Goal: Task Accomplishment & Management: Manage account settings

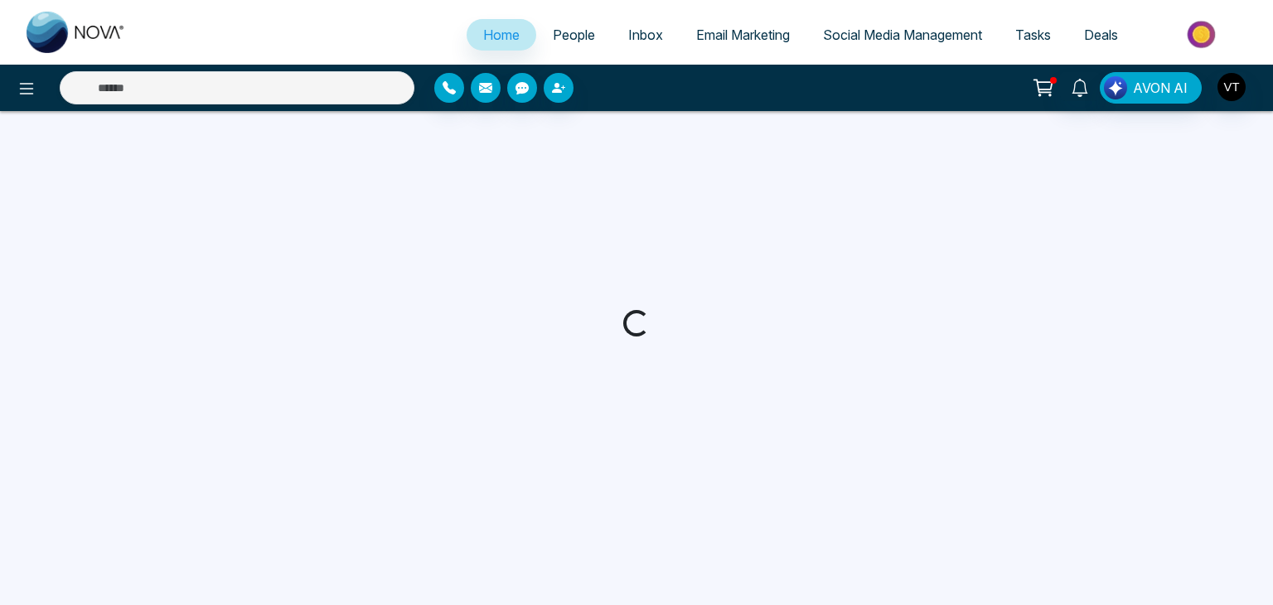
select select "*"
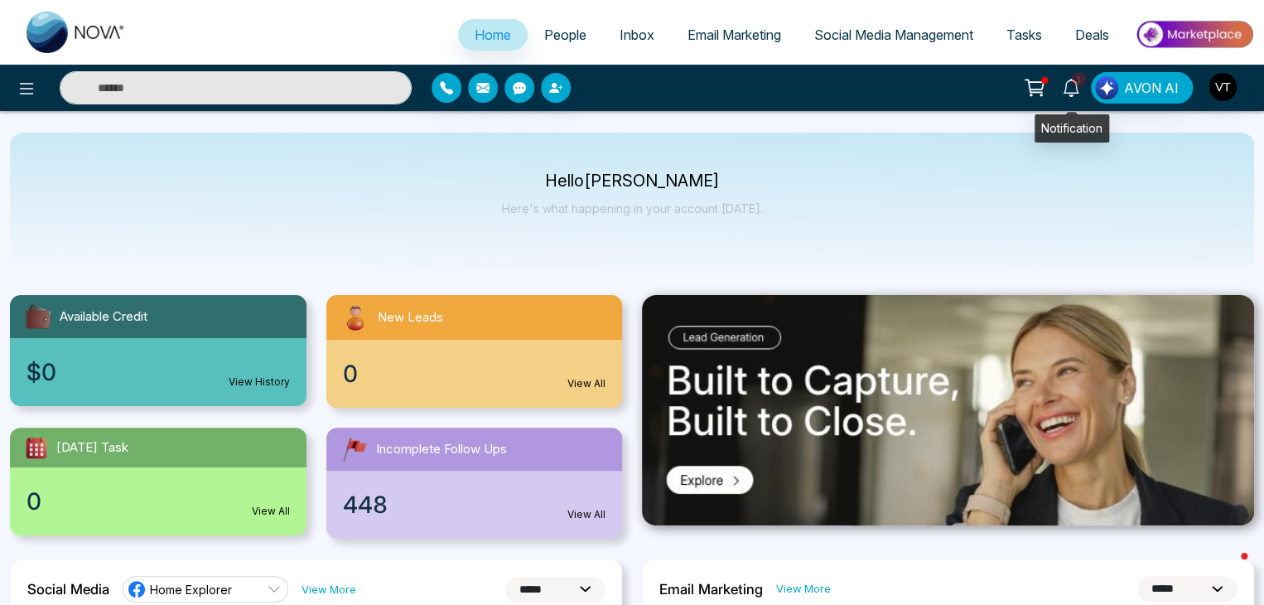
click at [1066, 82] on icon at bounding box center [1071, 88] width 18 height 18
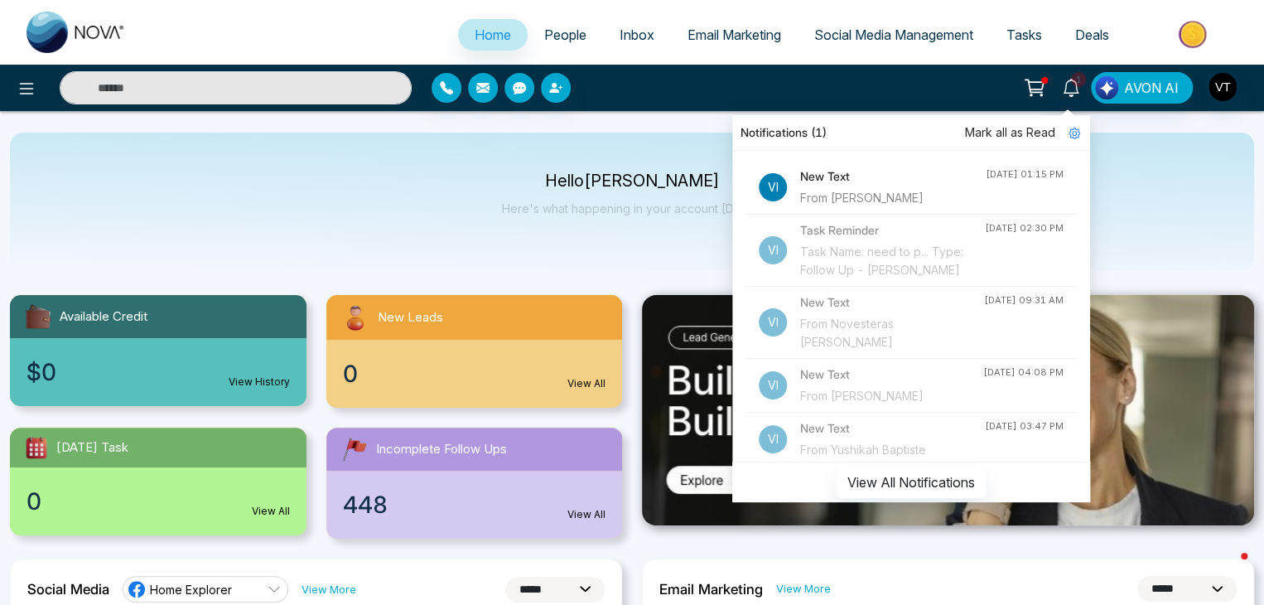
click at [857, 193] on div "From [PERSON_NAME]" at bounding box center [893, 198] width 186 height 18
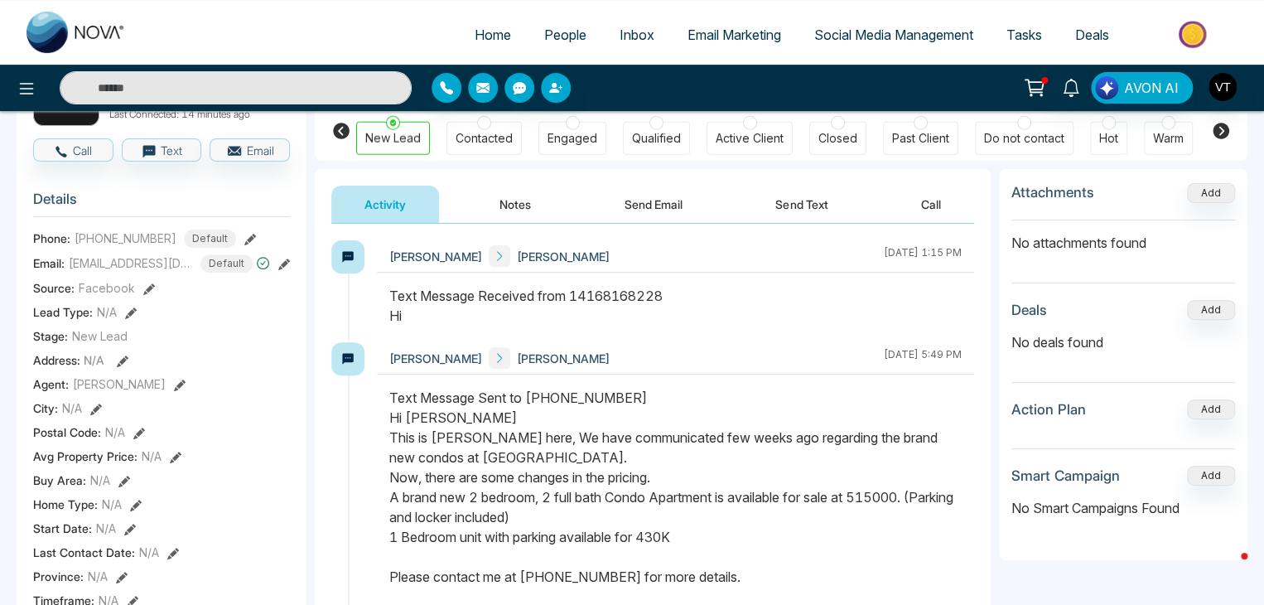
scroll to position [166, 0]
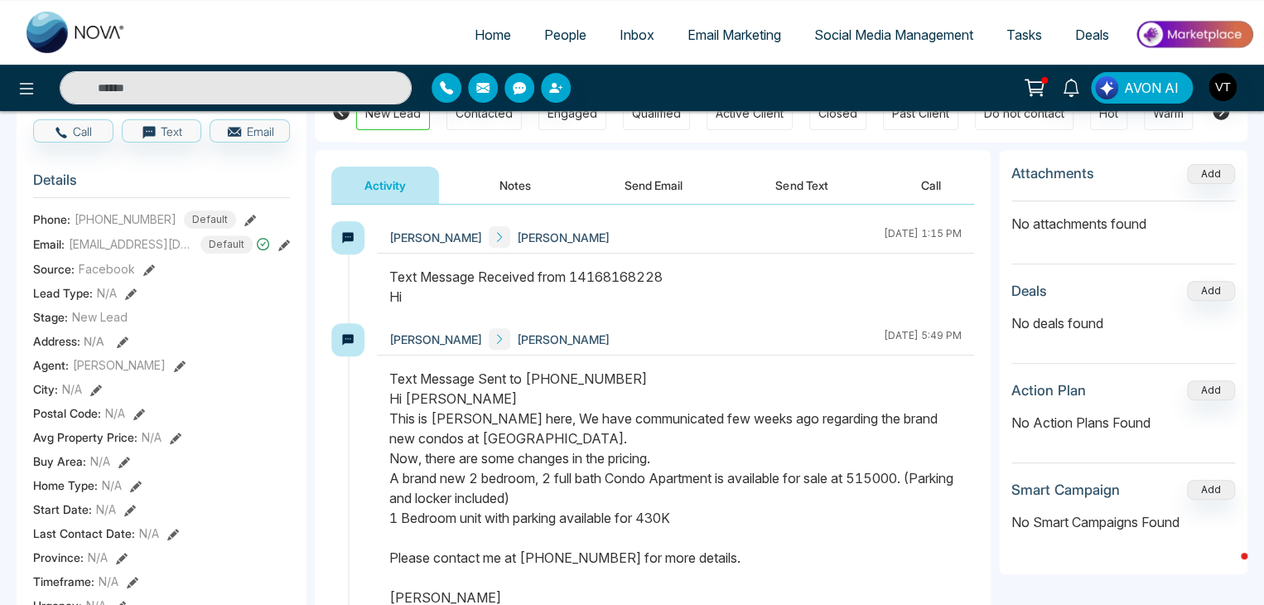
click at [805, 179] on button "Send Text" at bounding box center [801, 185] width 118 height 37
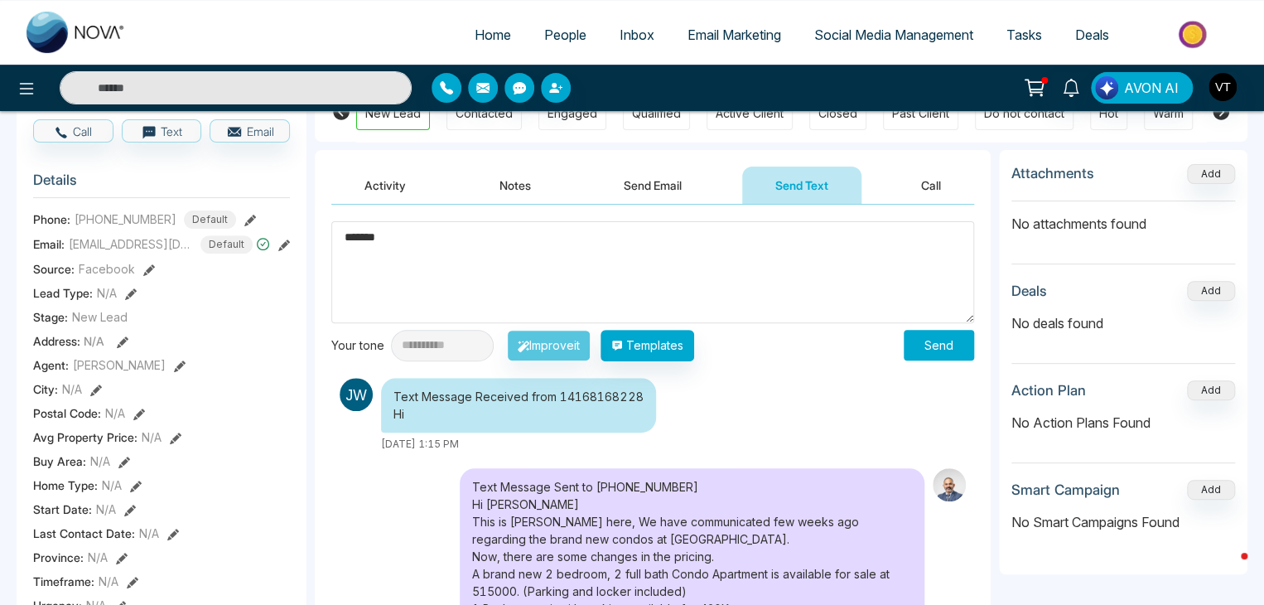
type textarea "*******"
click at [946, 347] on button "Send" at bounding box center [939, 345] width 70 height 31
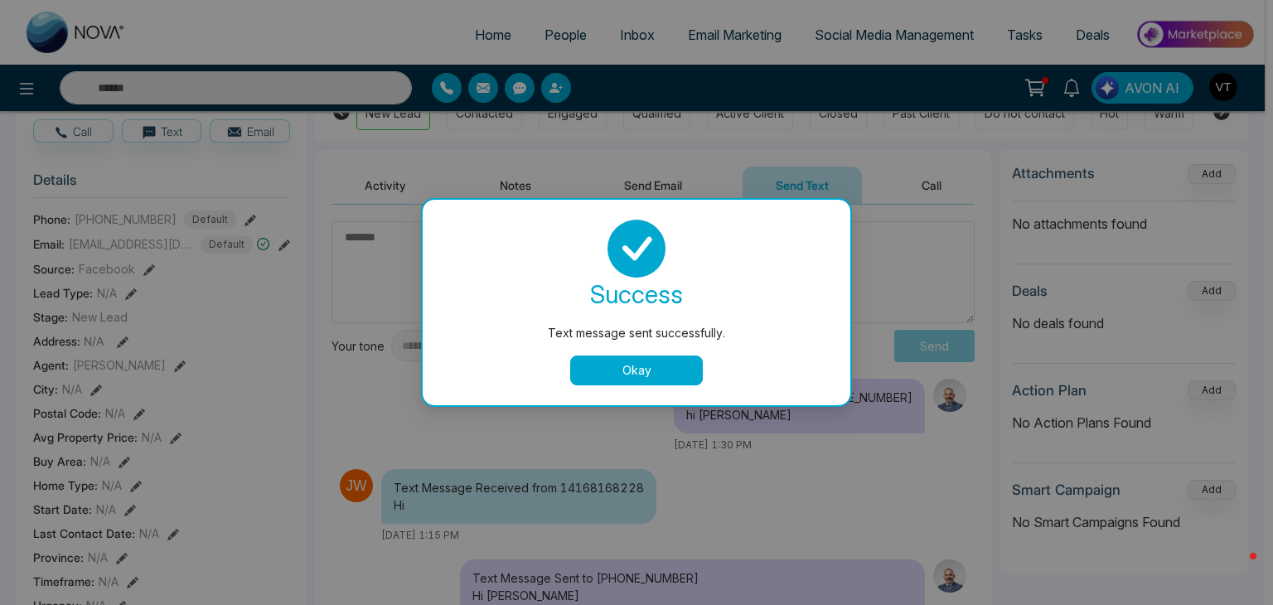
click at [679, 362] on button "Okay" at bounding box center [636, 370] width 133 height 30
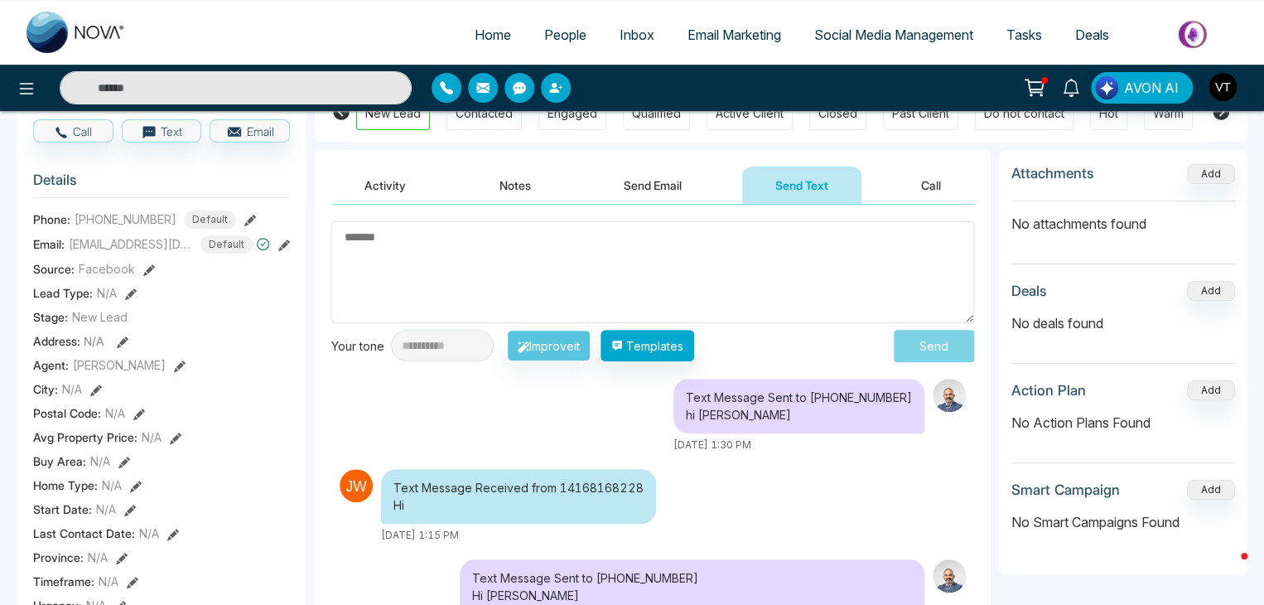
click at [488, 239] on textarea at bounding box center [652, 272] width 643 height 102
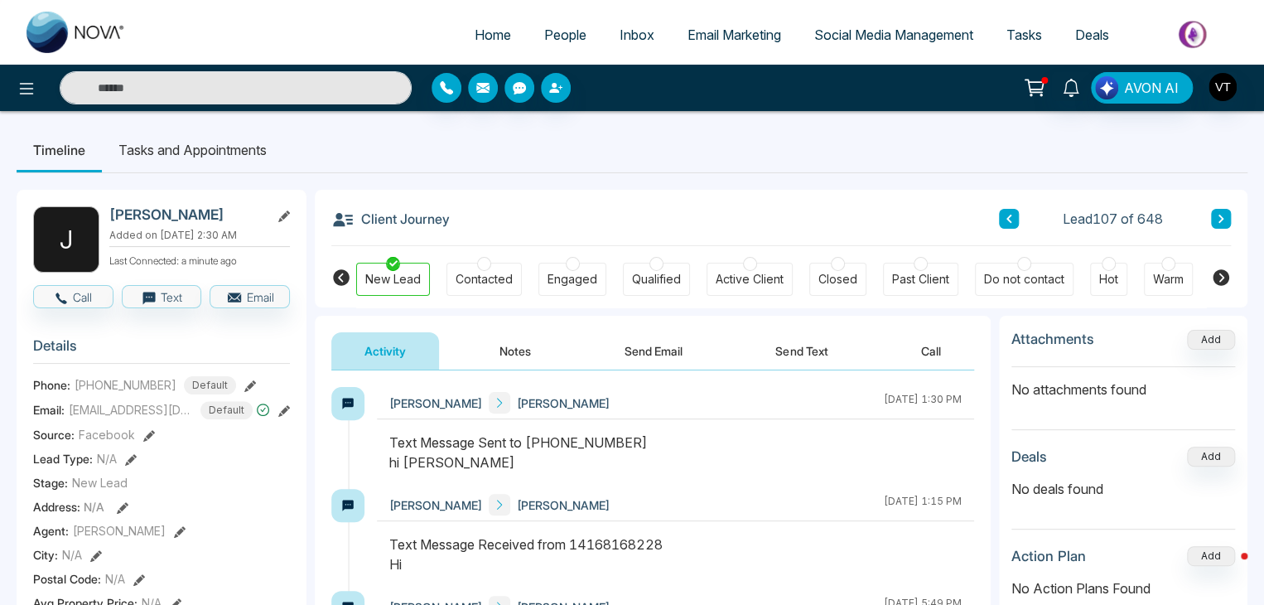
click at [553, 38] on span "People" at bounding box center [565, 35] width 42 height 17
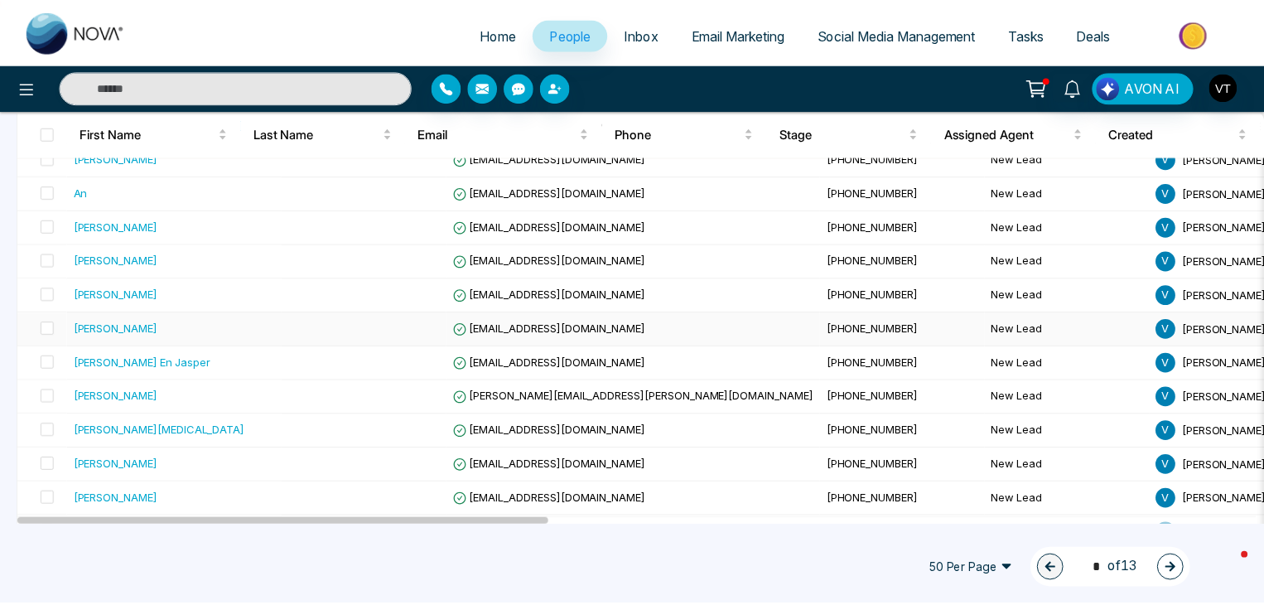
scroll to position [497, 0]
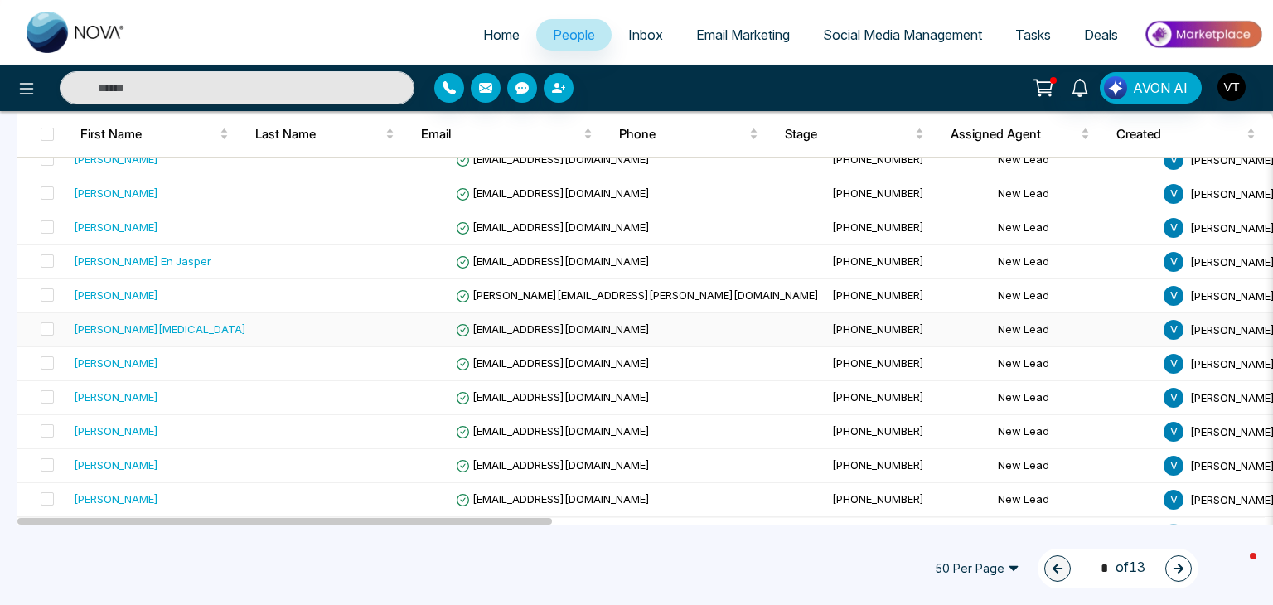
click at [109, 326] on div "[PERSON_NAME][MEDICAL_DATA]" at bounding box center [160, 329] width 172 height 17
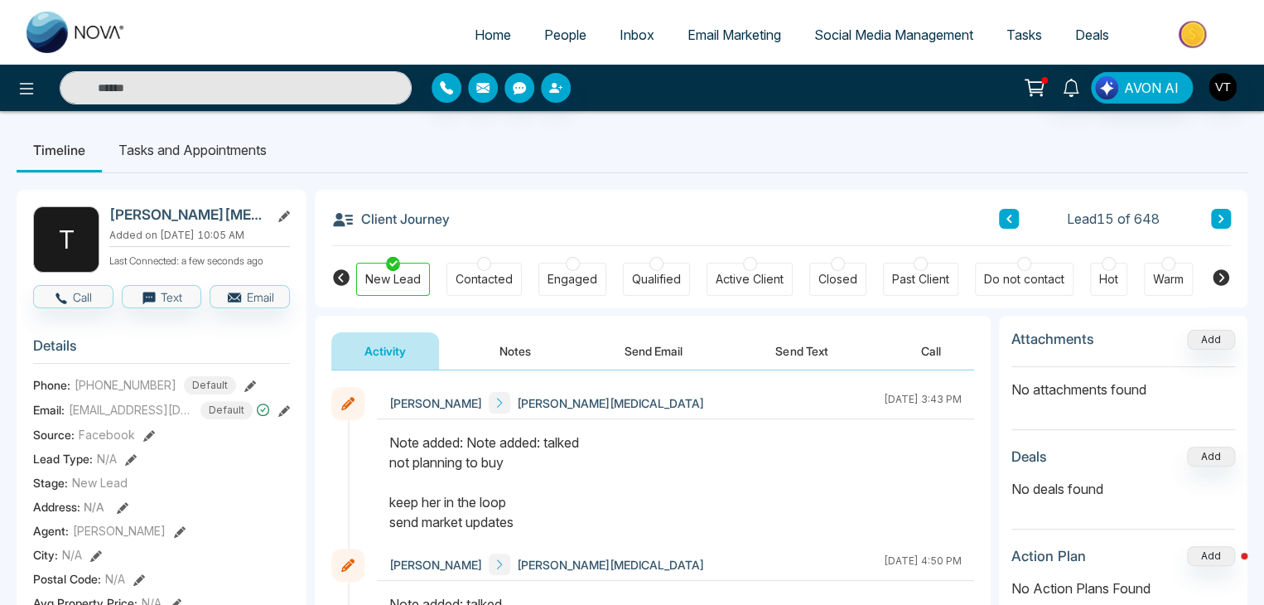
click at [1221, 218] on icon at bounding box center [1221, 219] width 5 height 8
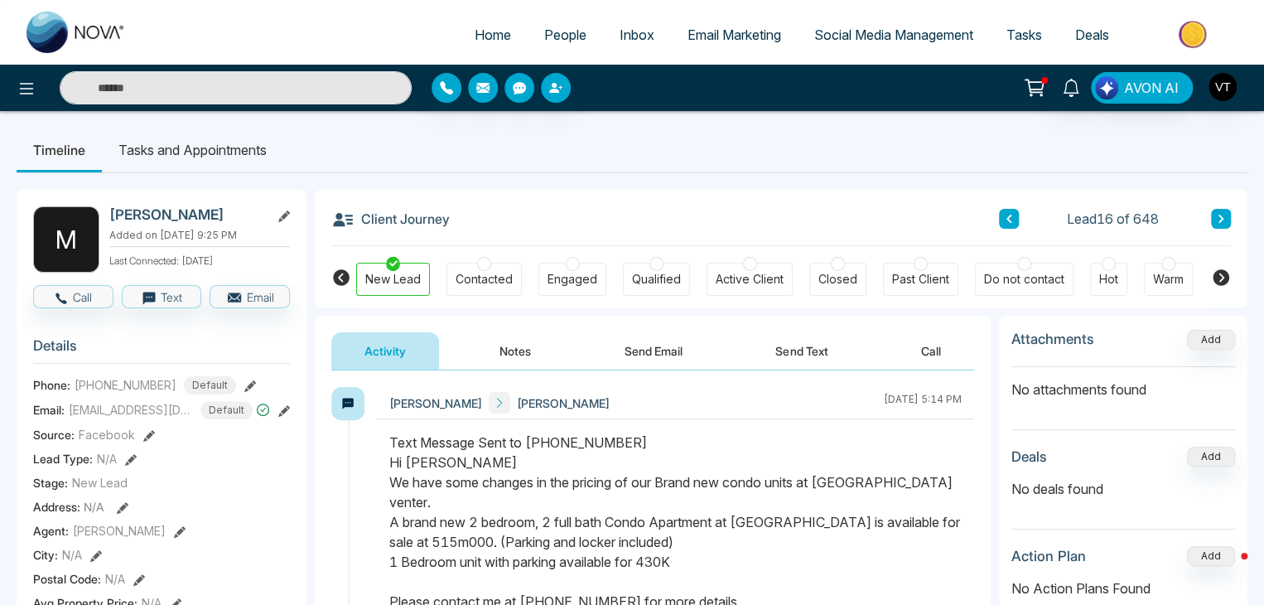
click at [1221, 217] on icon at bounding box center [1221, 219] width 5 height 8
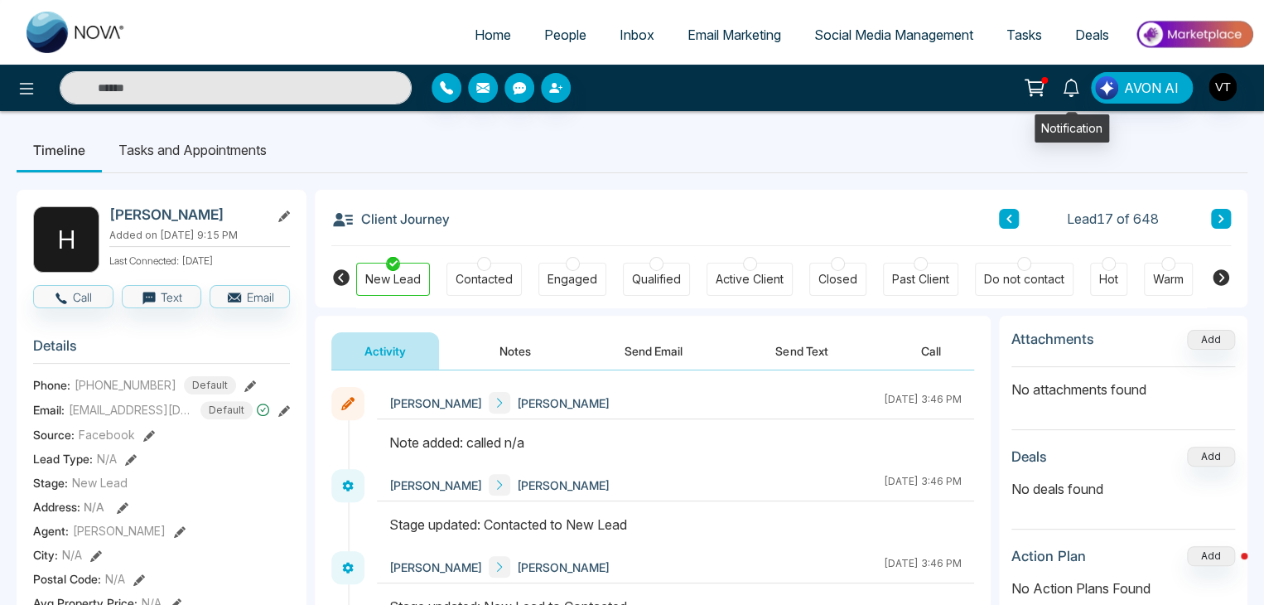
click at [1074, 93] on icon at bounding box center [1071, 88] width 18 height 18
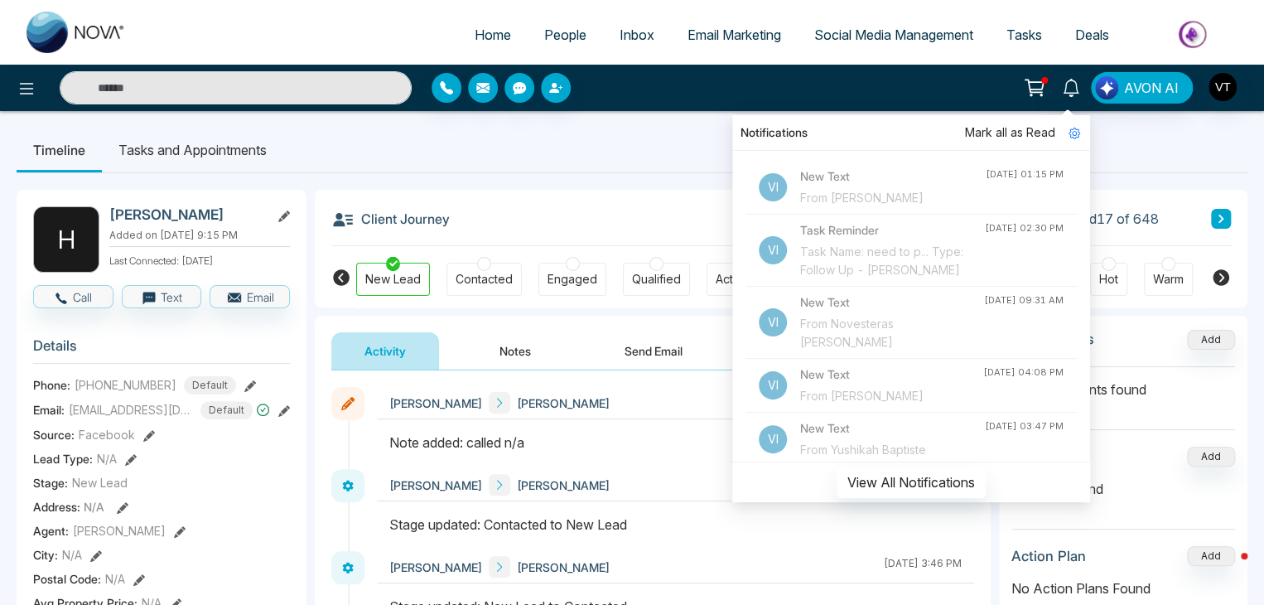
click at [849, 199] on div "From [PERSON_NAME]" at bounding box center [893, 198] width 186 height 18
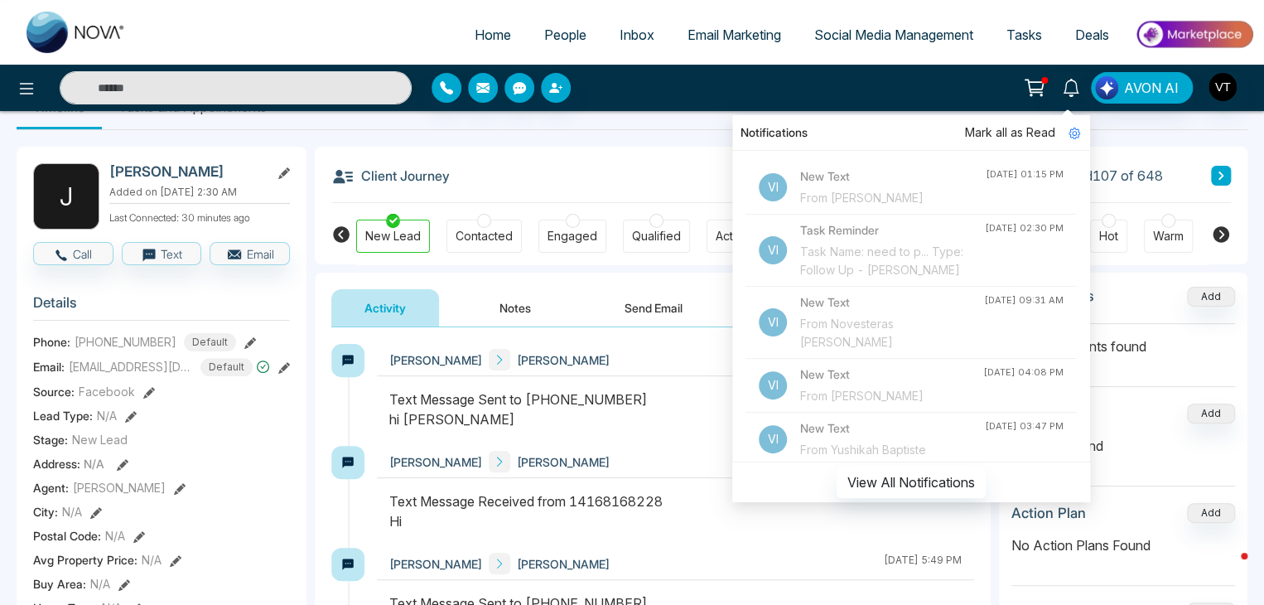
scroll to position [83, 0]
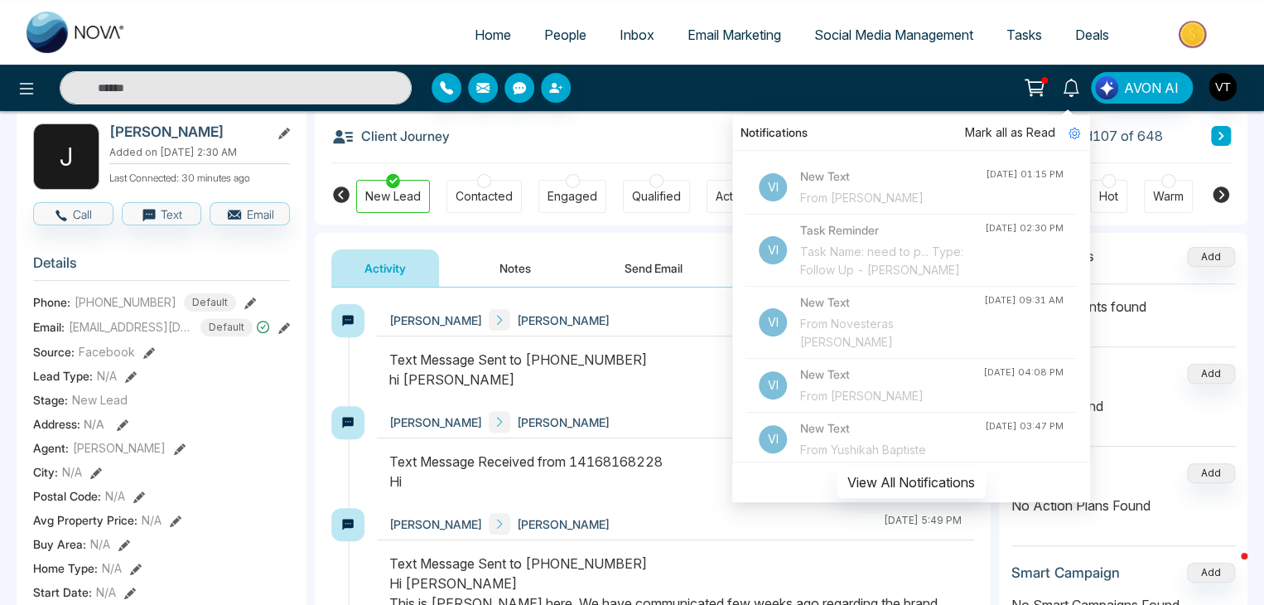
click at [578, 137] on div "Client Journey Lead 107 of 648" at bounding box center [781, 135] width 900 height 56
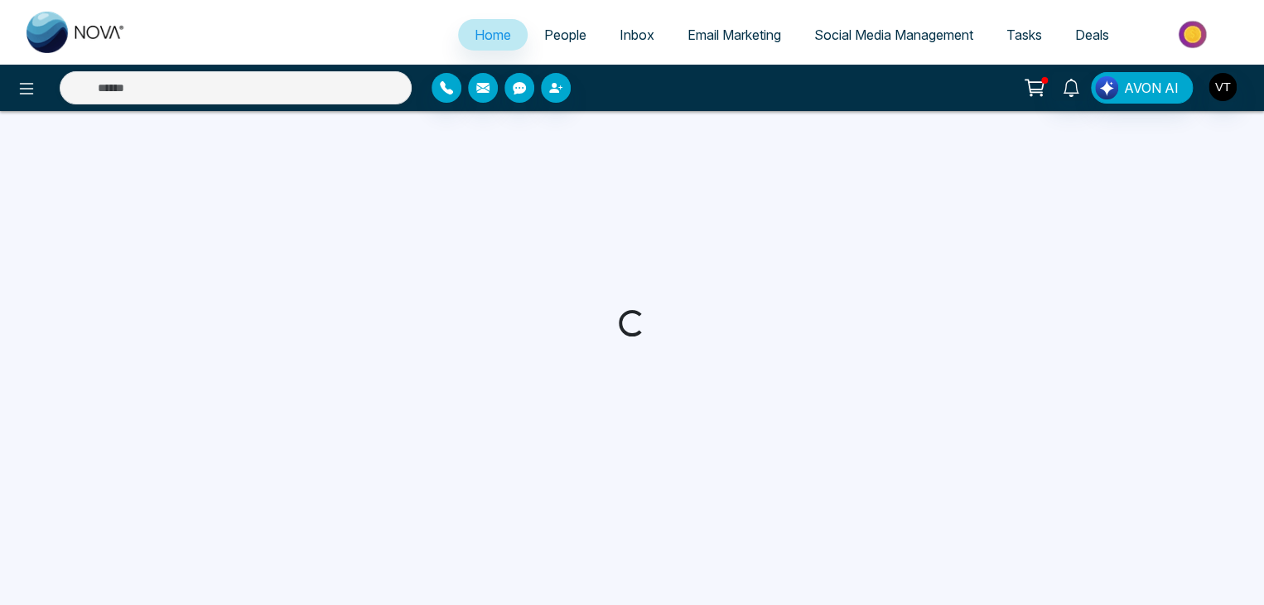
select select "*"
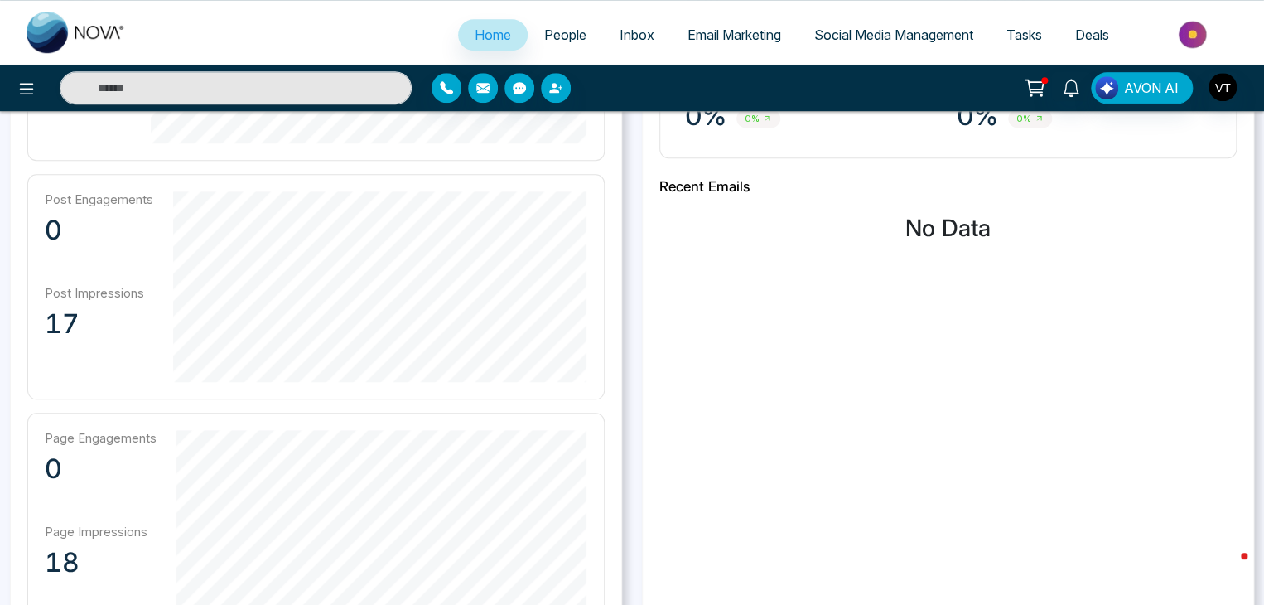
scroll to position [266, 0]
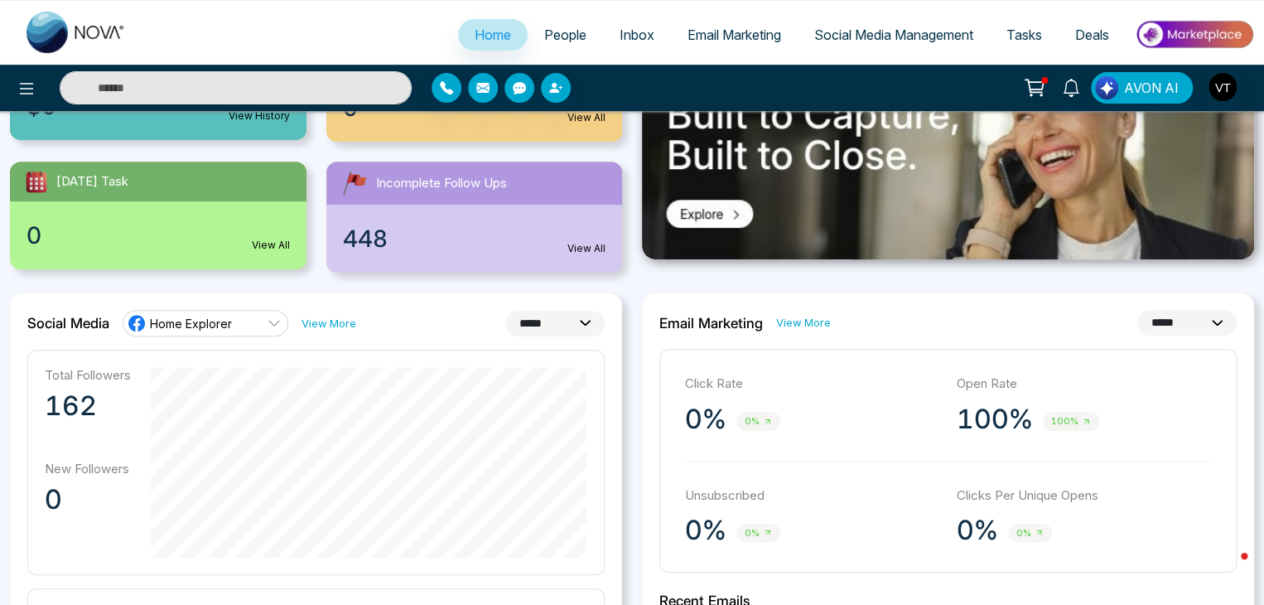
click at [563, 41] on span "People" at bounding box center [565, 35] width 42 height 17
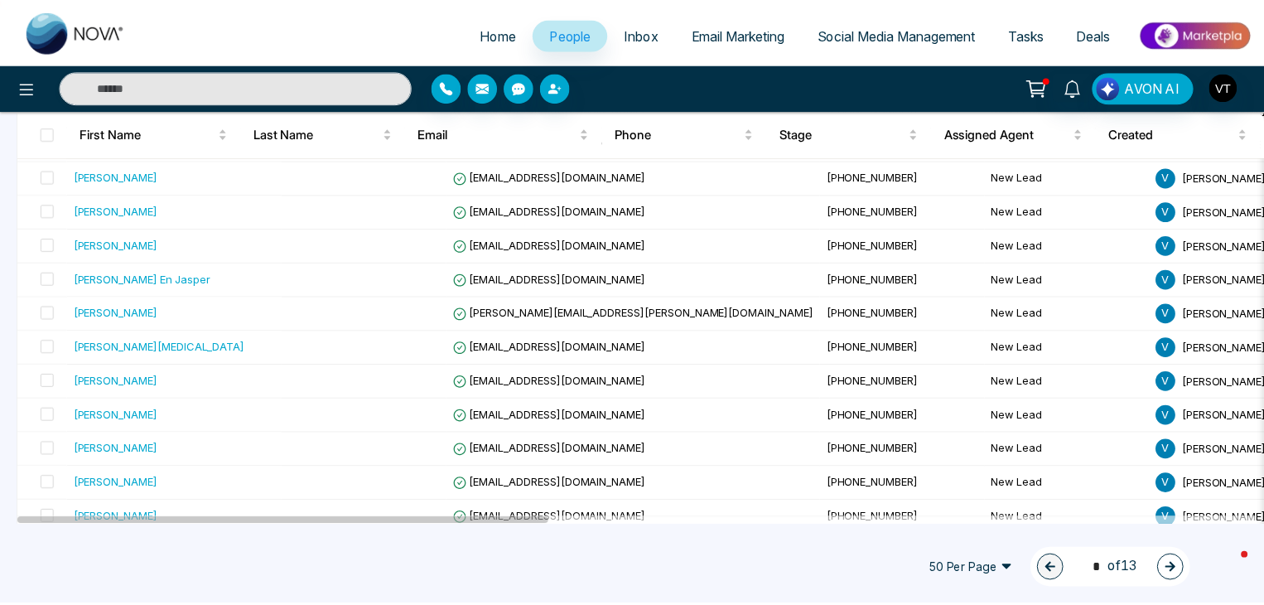
scroll to position [497, 0]
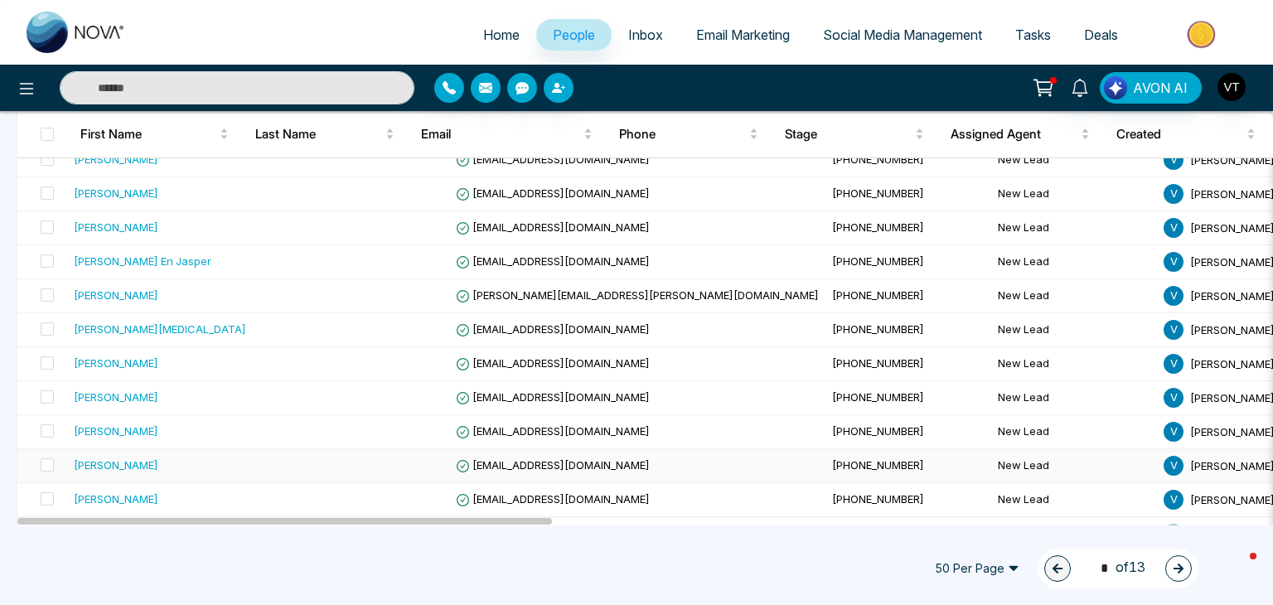
click at [121, 462] on div "[PERSON_NAME]" at bounding box center [116, 465] width 85 height 17
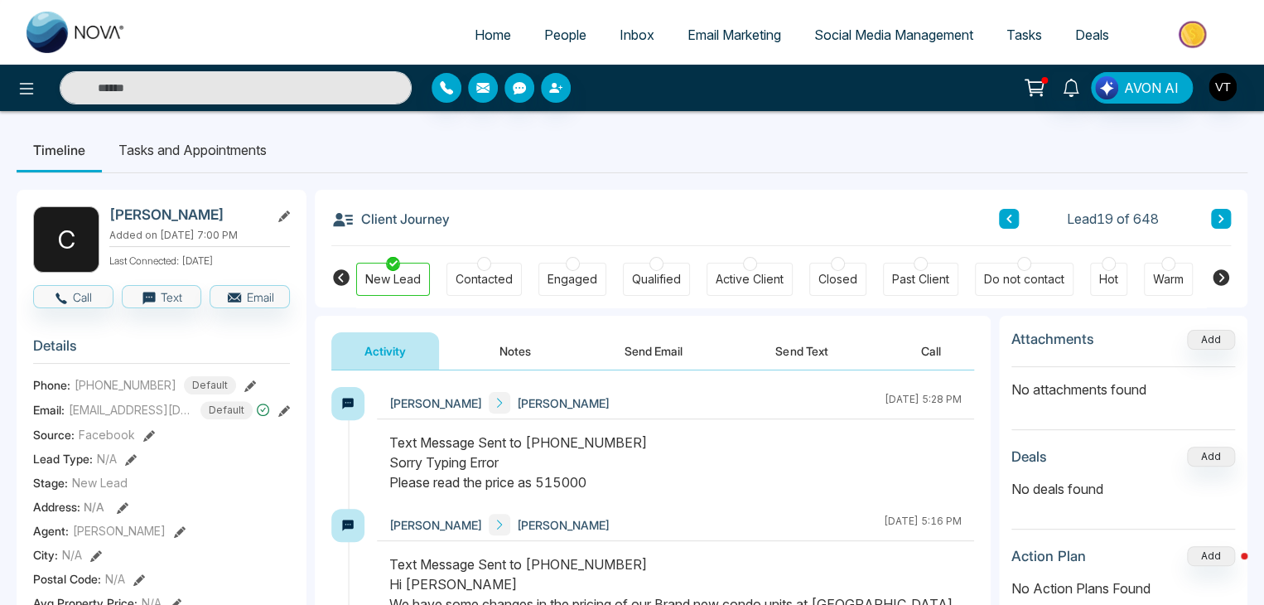
click at [520, 355] on button "Notes" at bounding box center [515, 350] width 98 height 37
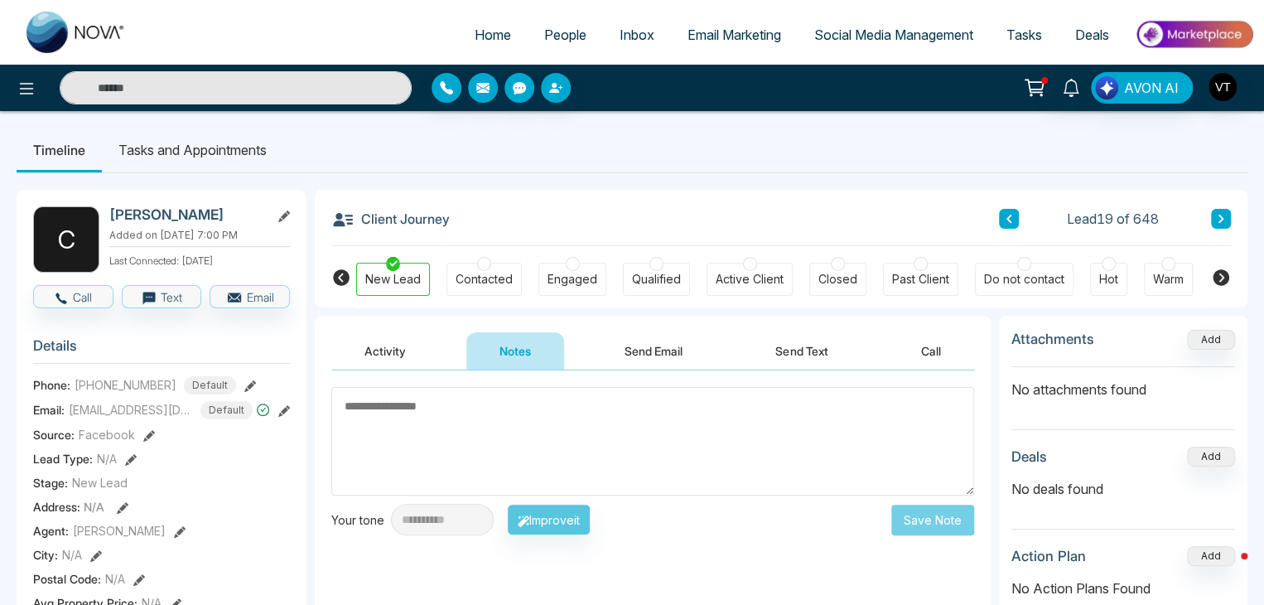
click at [481, 428] on textarea at bounding box center [652, 441] width 643 height 109
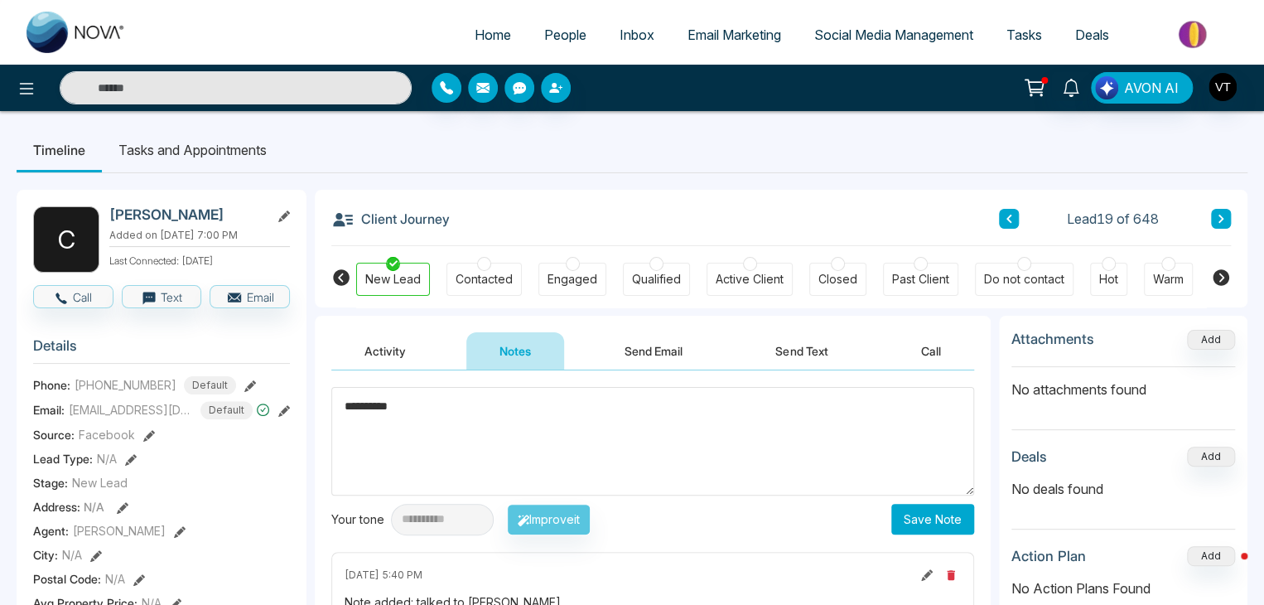
type textarea "**********"
click at [950, 516] on button "Save Note" at bounding box center [933, 519] width 83 height 31
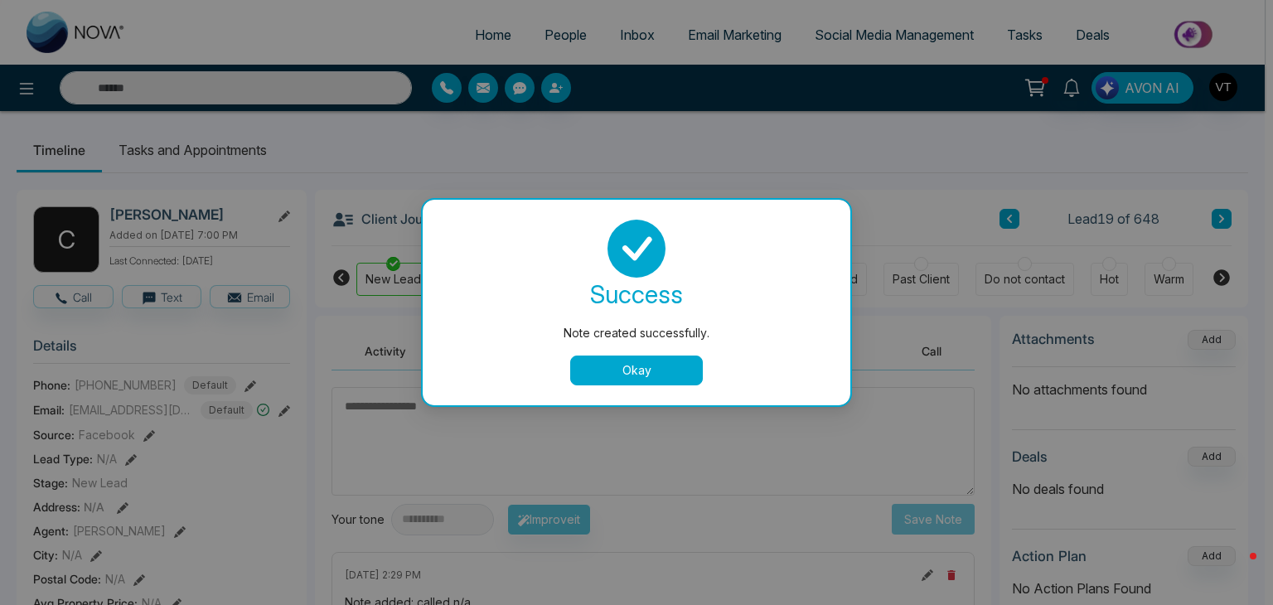
click at [670, 371] on button "Okay" at bounding box center [636, 370] width 133 height 30
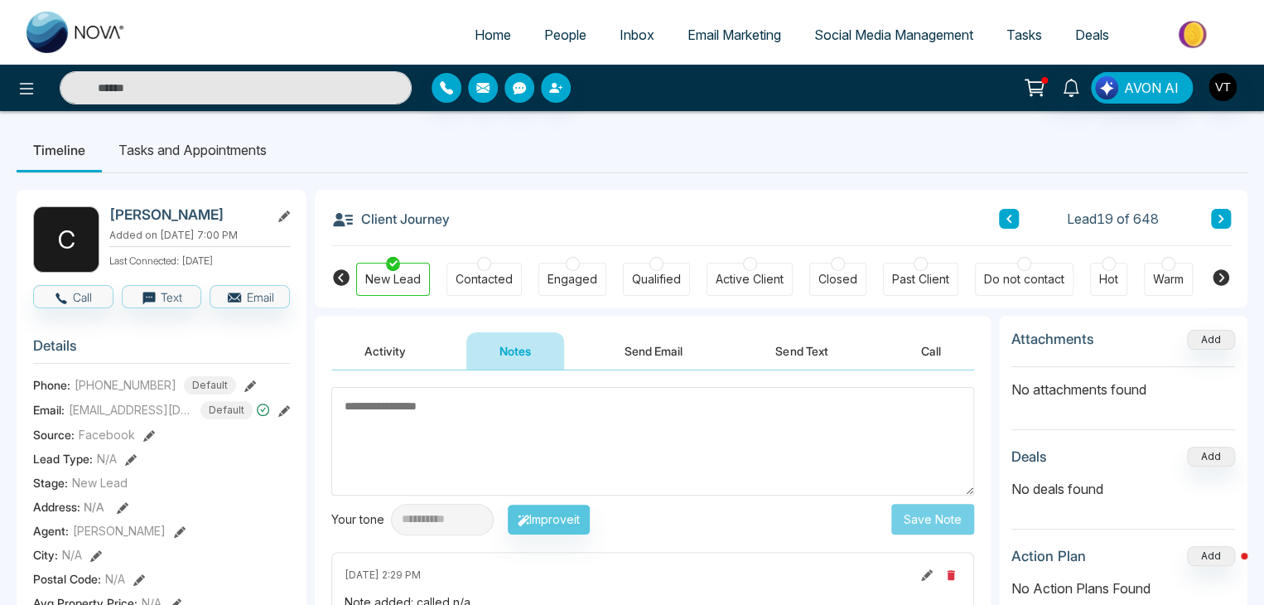
click at [1216, 221] on button at bounding box center [1221, 219] width 20 height 20
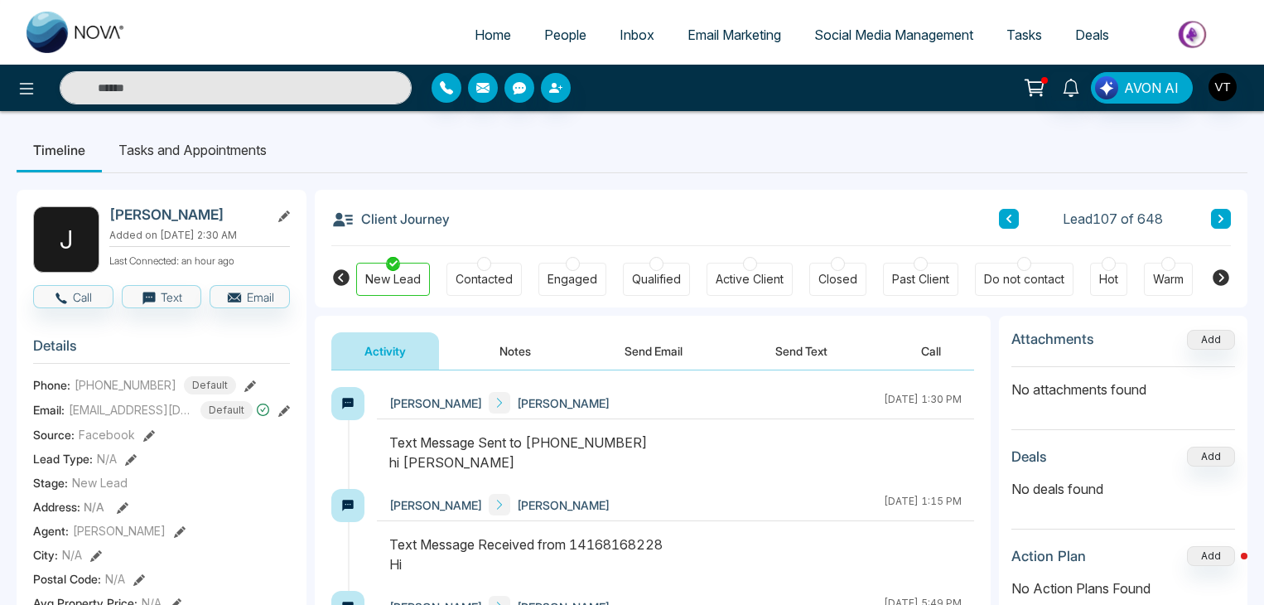
scroll to position [83, 0]
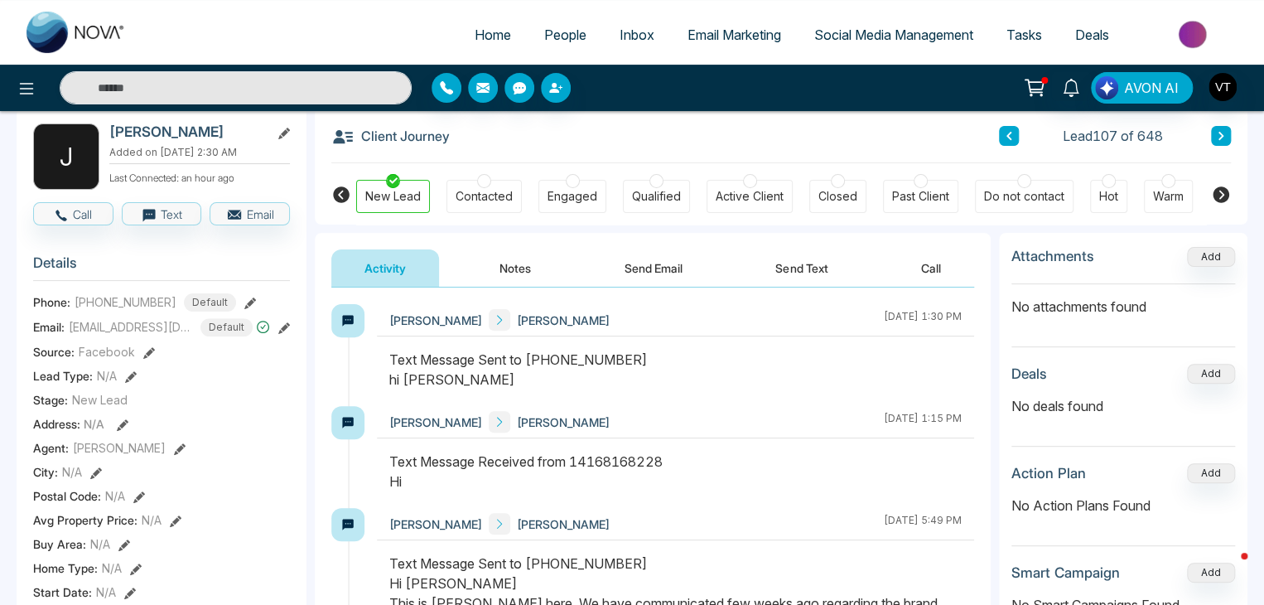
click at [559, 34] on span "People" at bounding box center [565, 35] width 42 height 17
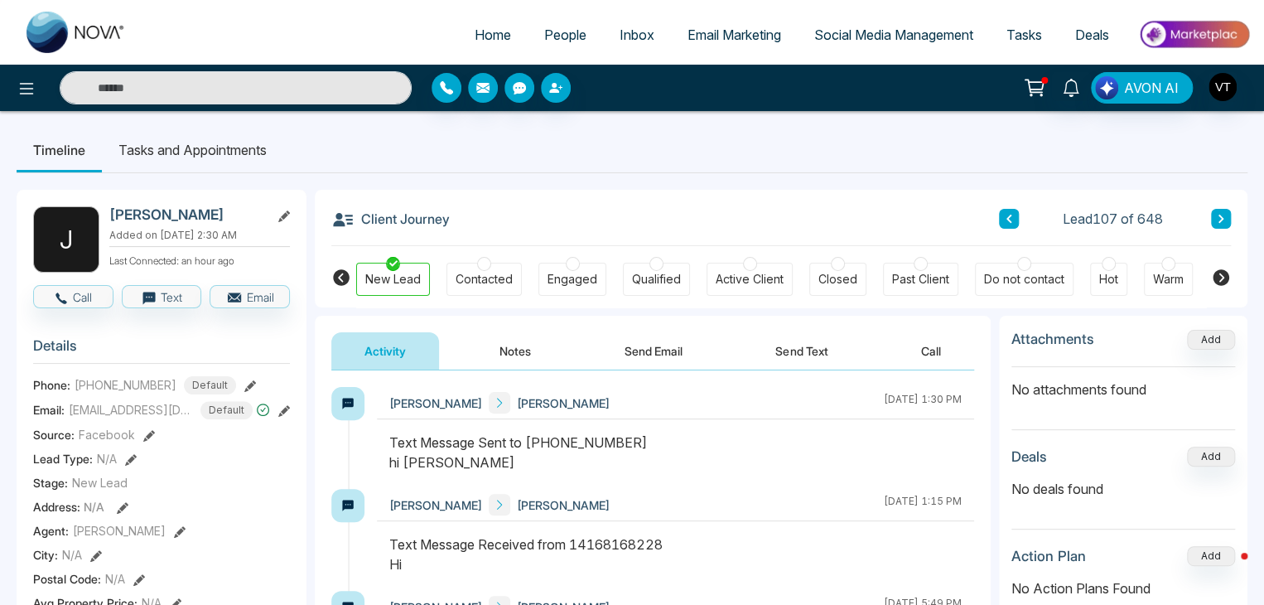
click at [557, 28] on span "People" at bounding box center [565, 35] width 42 height 17
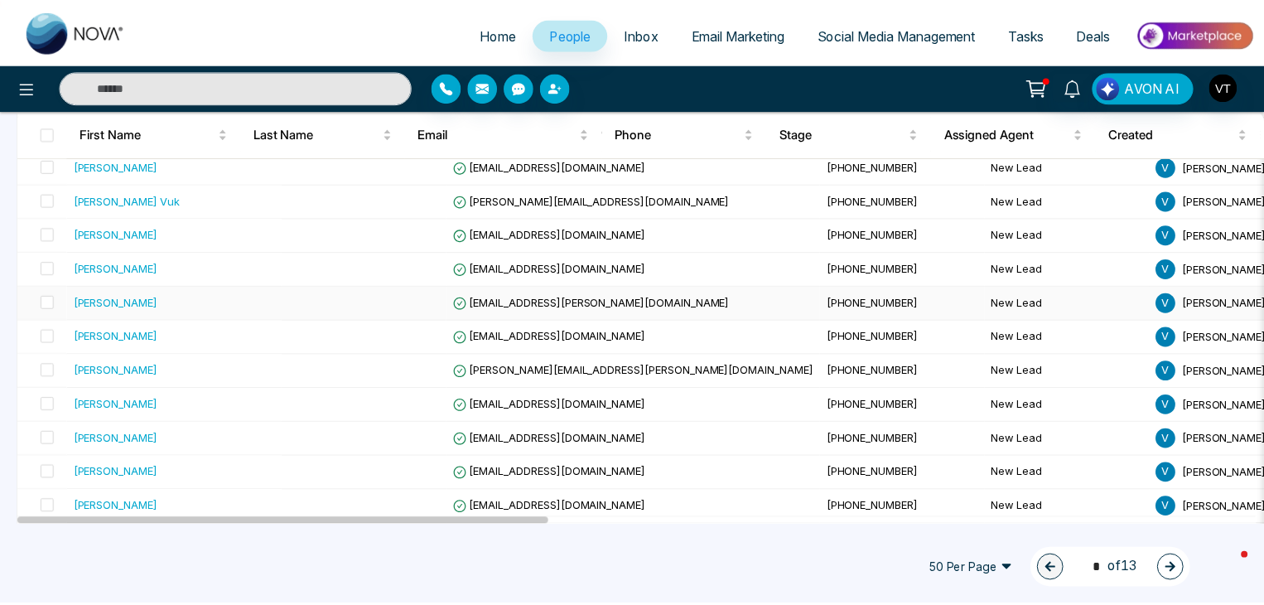
scroll to position [829, 0]
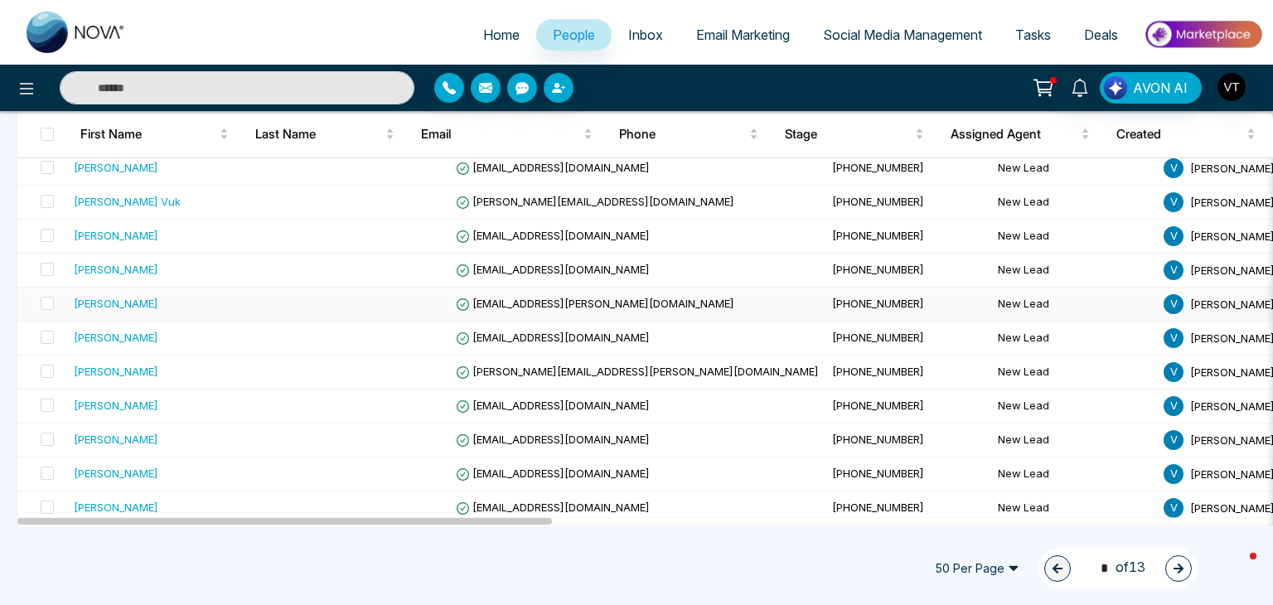
click at [103, 299] on div "[PERSON_NAME]" at bounding box center [116, 303] width 85 height 17
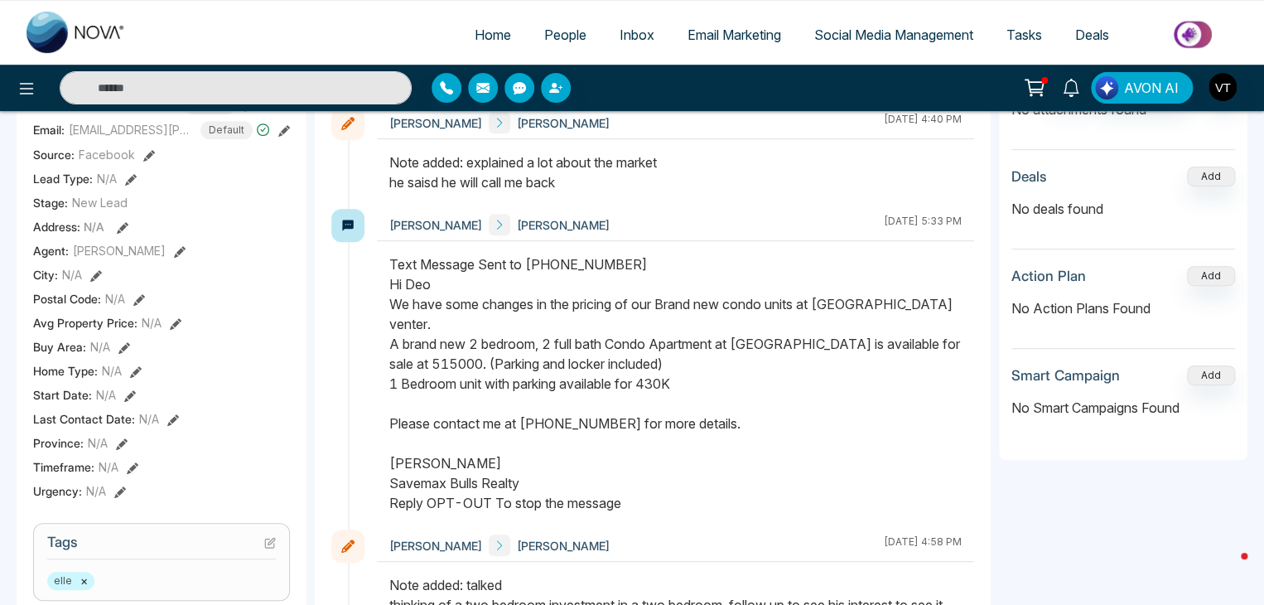
scroll to position [166, 0]
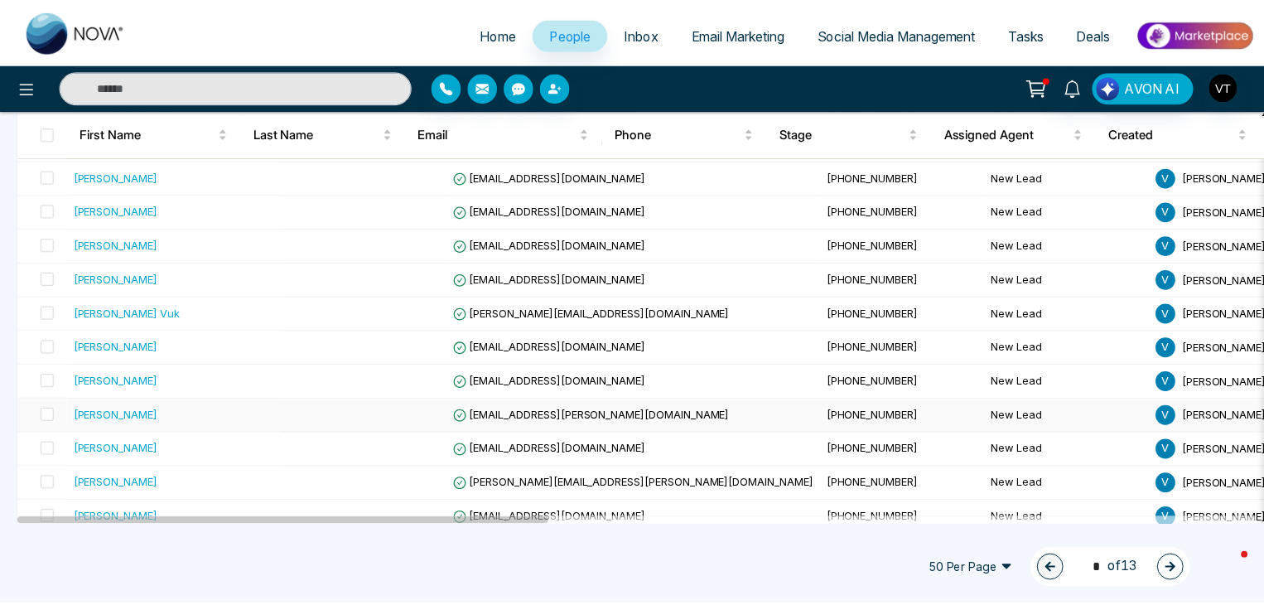
scroll to position [746, 0]
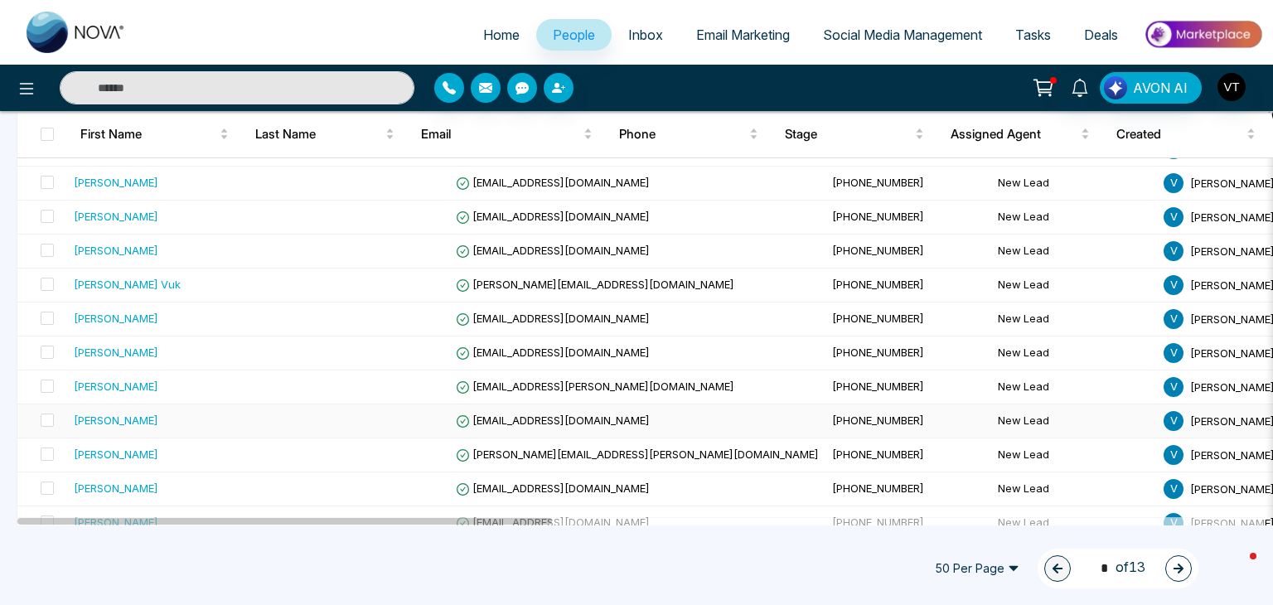
click at [105, 412] on div "[PERSON_NAME]" at bounding box center [116, 420] width 85 height 17
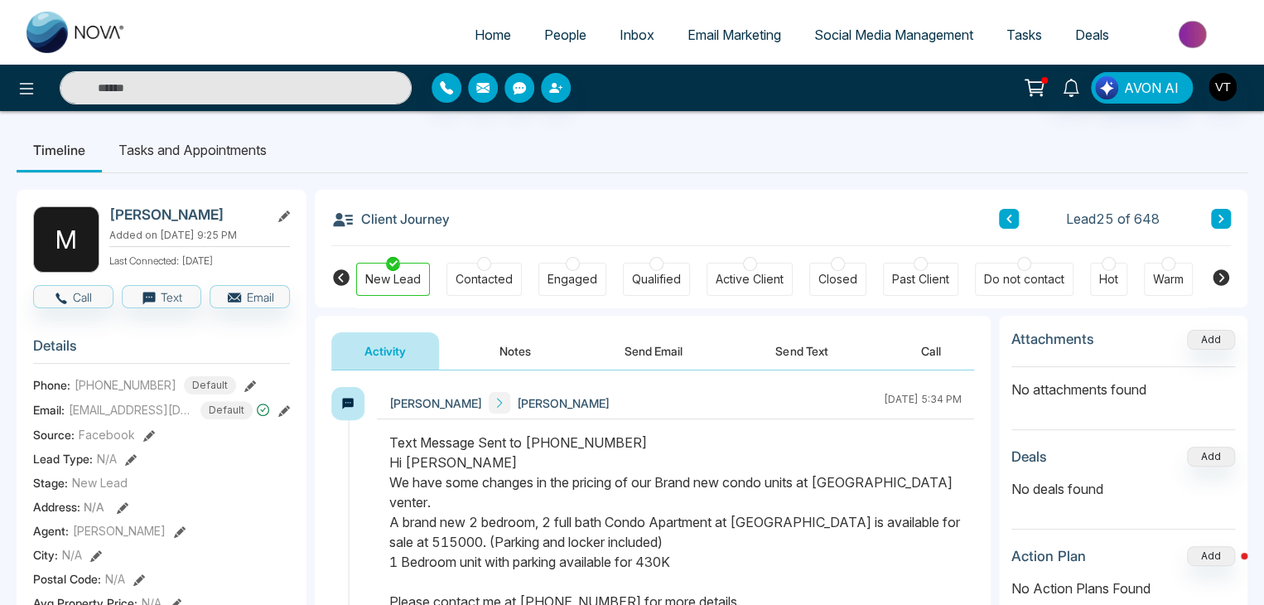
click at [1219, 219] on icon at bounding box center [1221, 219] width 8 height 10
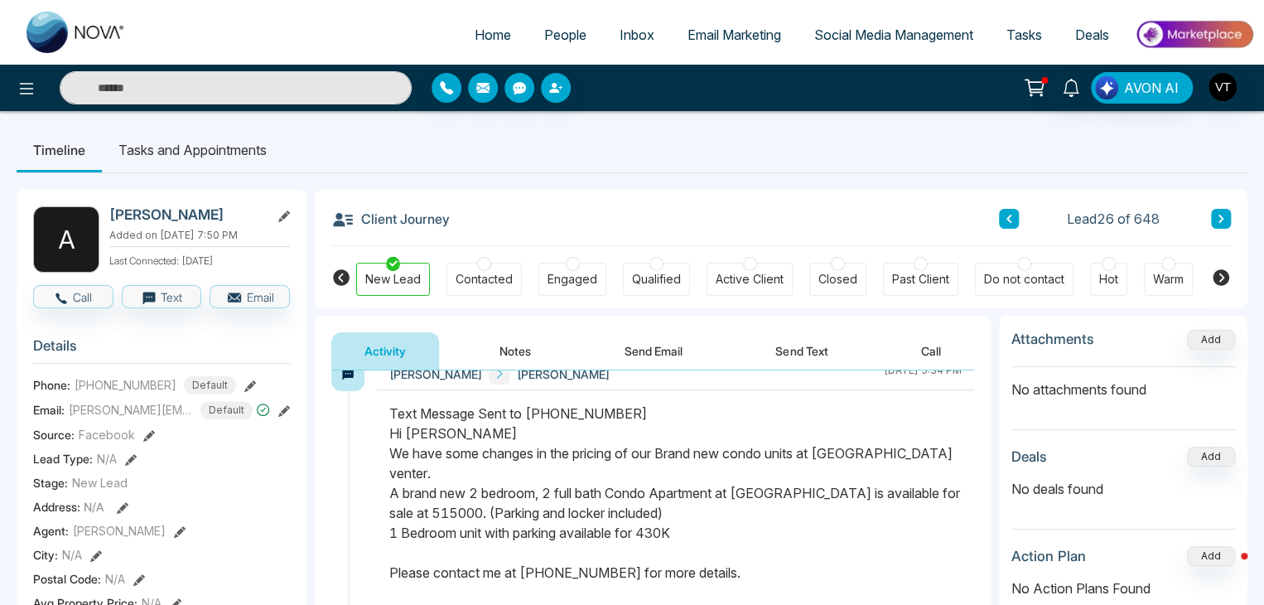
scroll to position [43, 0]
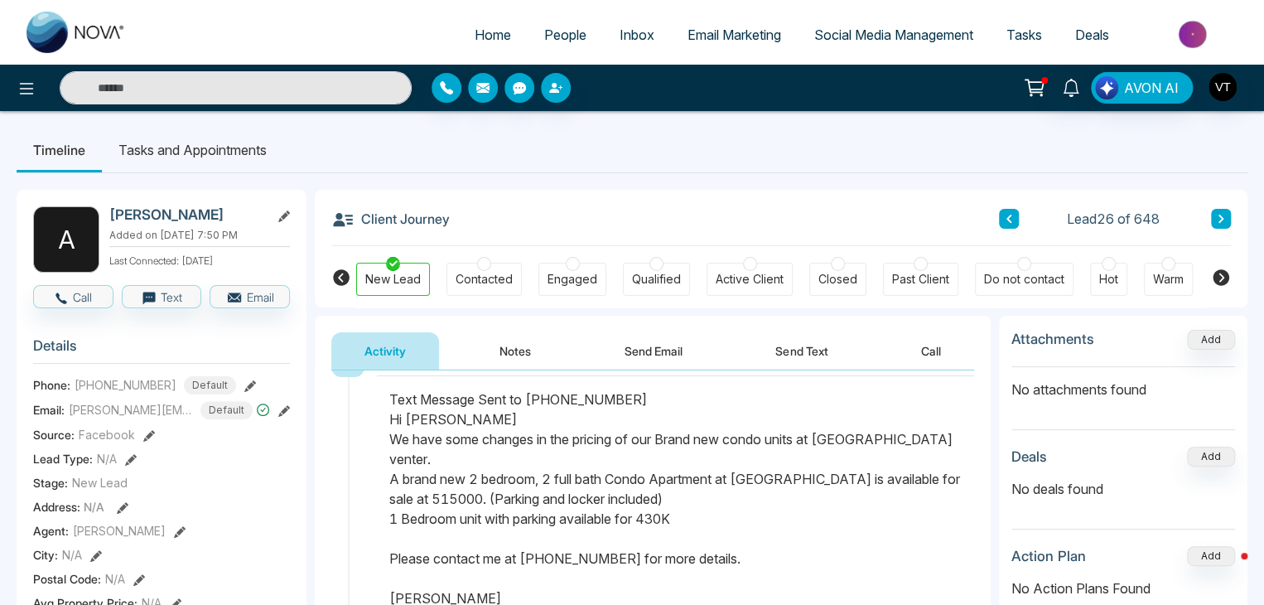
click at [1217, 214] on icon at bounding box center [1221, 219] width 8 height 10
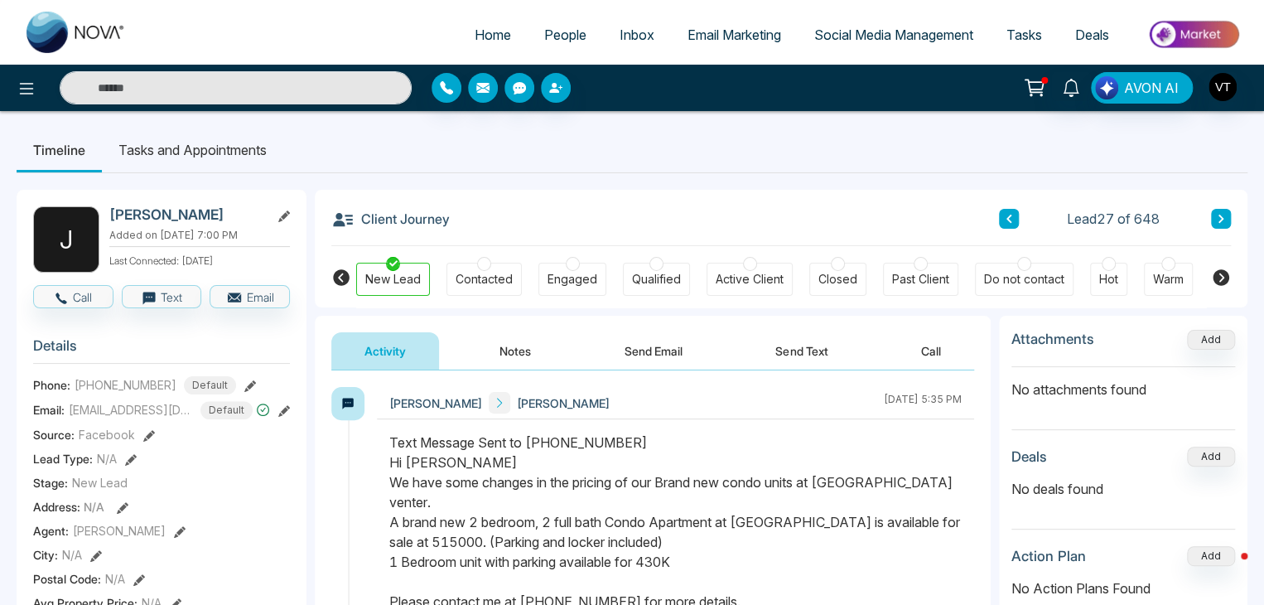
scroll to position [83, 0]
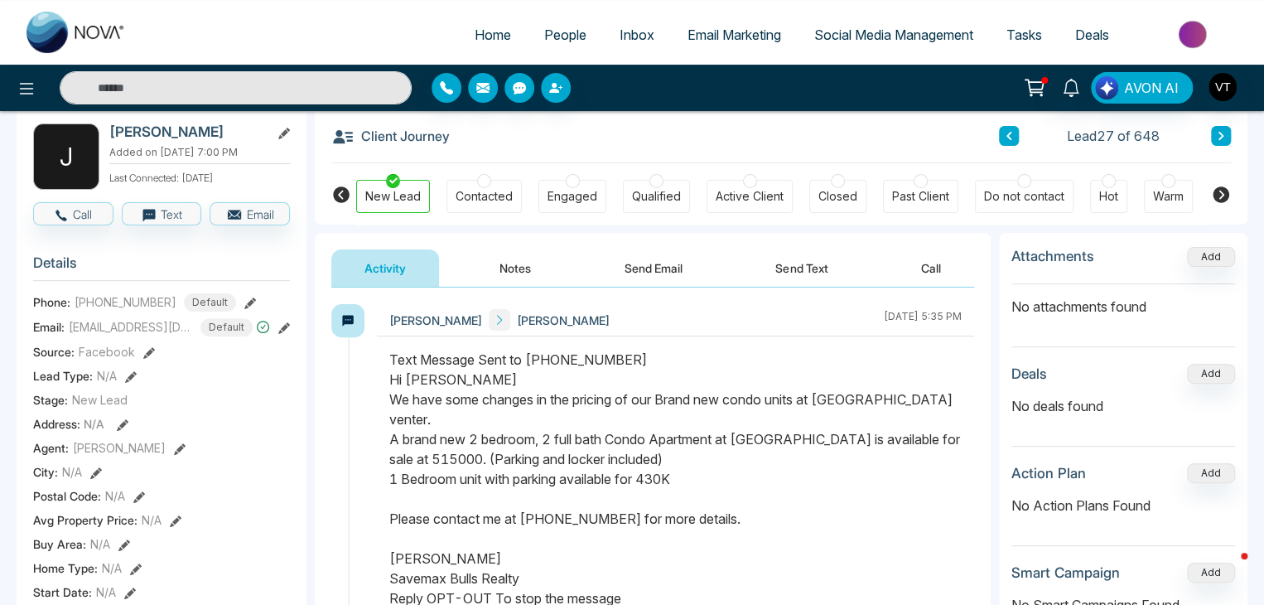
click at [1010, 136] on icon at bounding box center [1009, 136] width 8 height 10
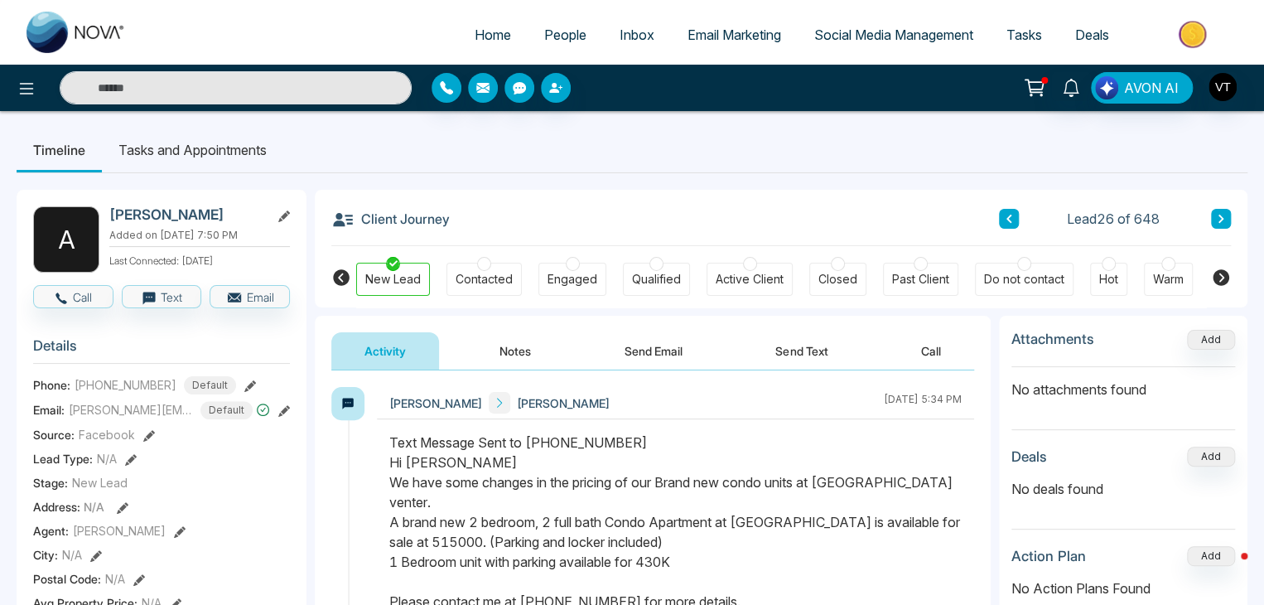
click at [1011, 218] on icon at bounding box center [1009, 219] width 8 height 10
click at [517, 352] on button "Notes" at bounding box center [515, 350] width 98 height 37
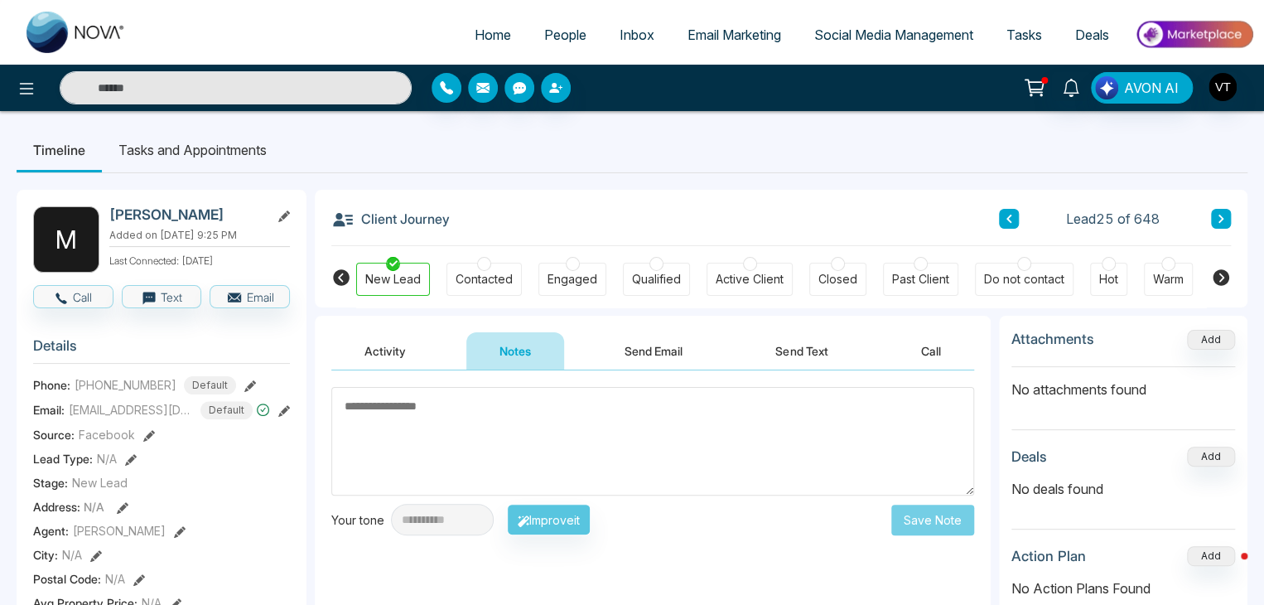
click at [481, 415] on textarea at bounding box center [652, 441] width 643 height 109
type textarea "*"
click at [665, 352] on button "Send Email" at bounding box center [654, 350] width 124 height 37
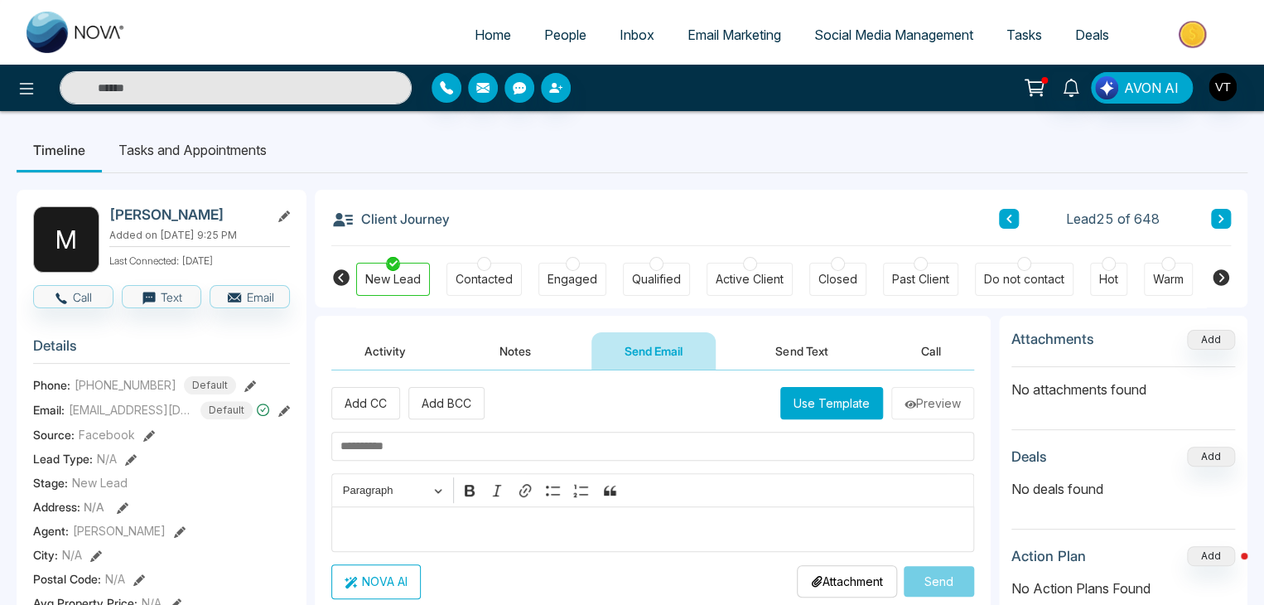
click at [593, 206] on div "Client Journey Lead 25 of 648" at bounding box center [781, 218] width 900 height 56
click at [746, 210] on div "Client Journey Lead 25 of 648" at bounding box center [781, 218] width 900 height 56
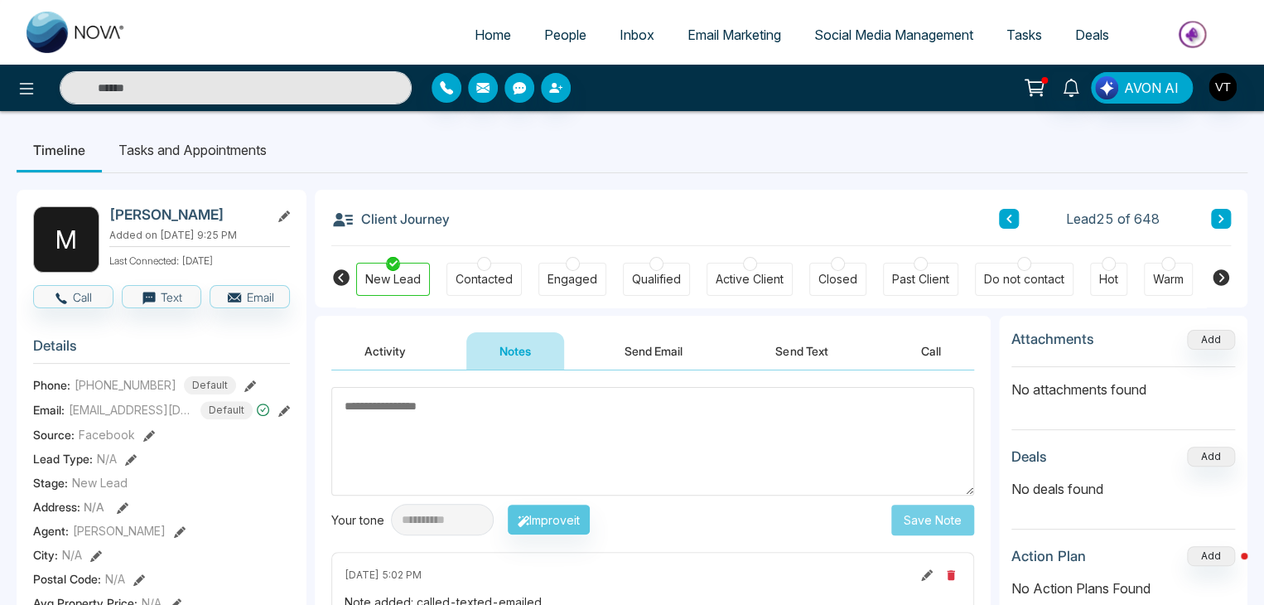
click at [516, 399] on textarea at bounding box center [652, 441] width 643 height 109
click at [480, 427] on textarea at bounding box center [652, 441] width 643 height 109
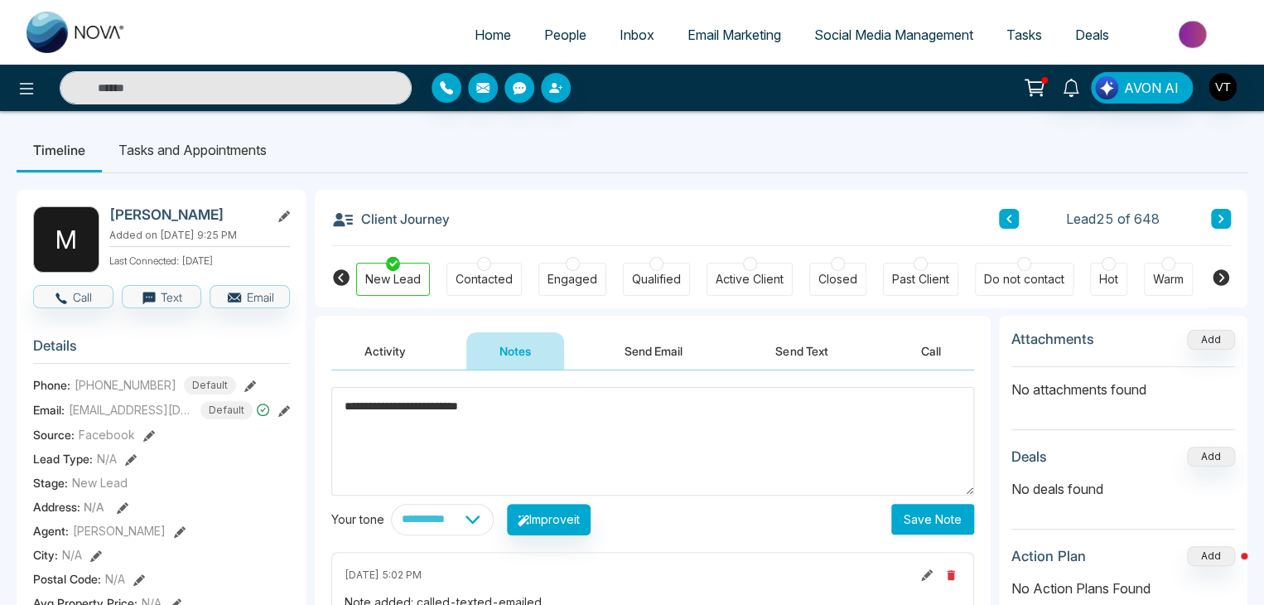
type textarea "**********"
click at [915, 525] on button "Save Note" at bounding box center [933, 519] width 83 height 31
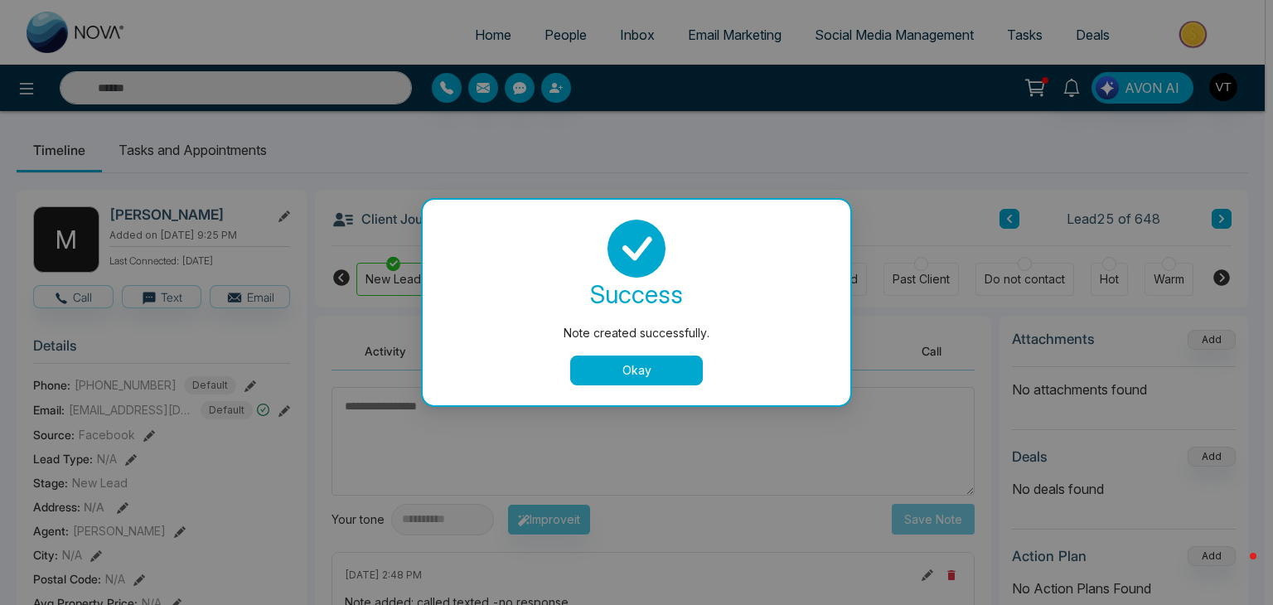
click at [620, 378] on button "Okay" at bounding box center [636, 370] width 133 height 30
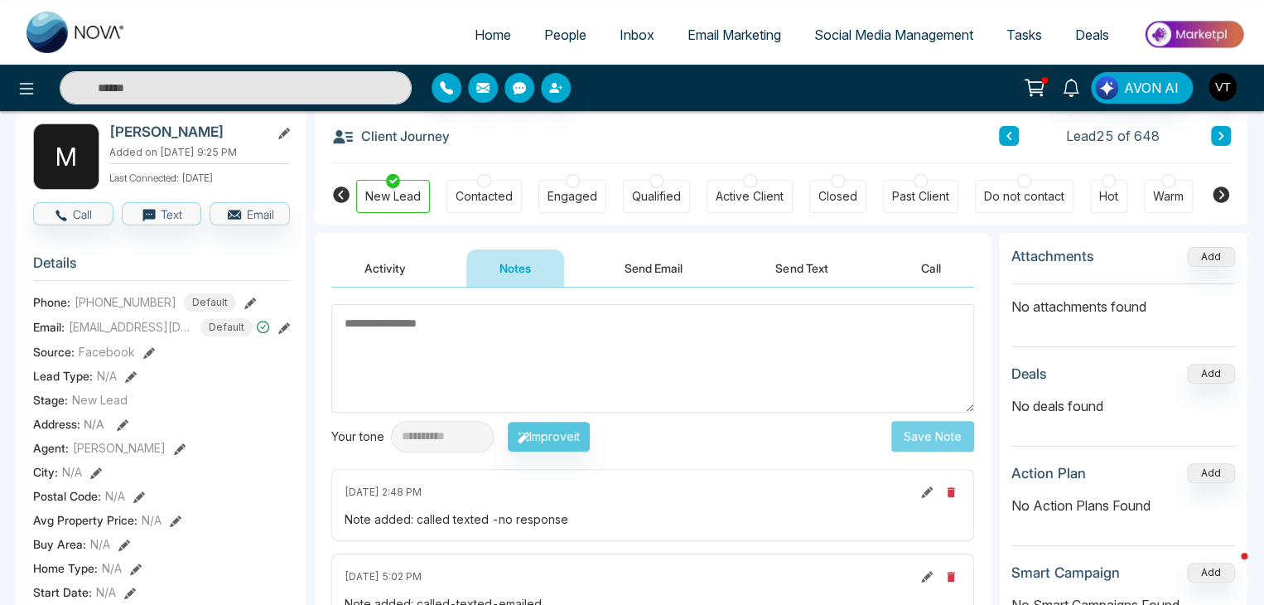
scroll to position [249, 0]
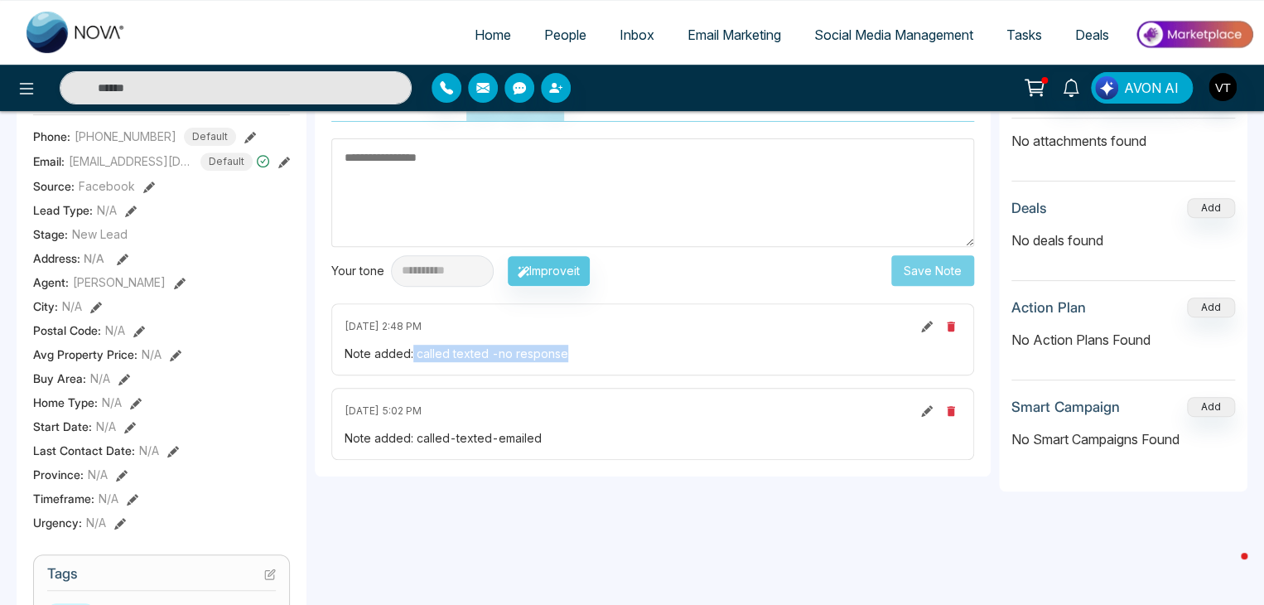
drag, startPoint x: 576, startPoint y: 352, endPoint x: 412, endPoint y: 355, distance: 164.1
click at [412, 355] on div "Note added: called texted -no response" at bounding box center [653, 353] width 616 height 17
copy div "called texted -no response"
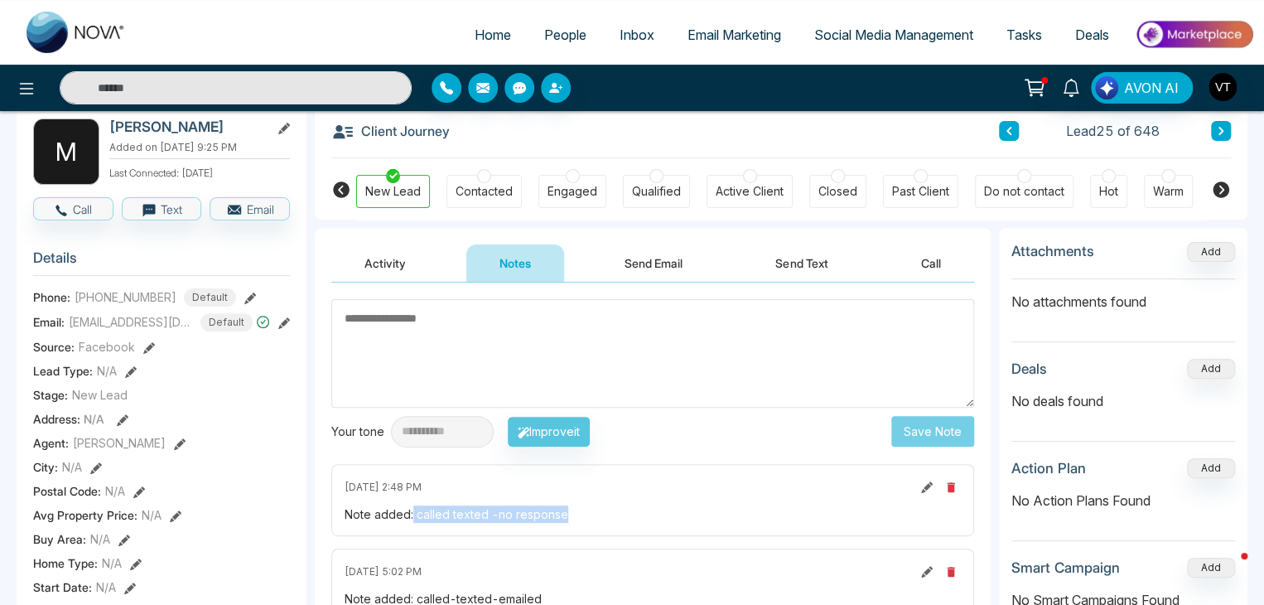
scroll to position [0, 0]
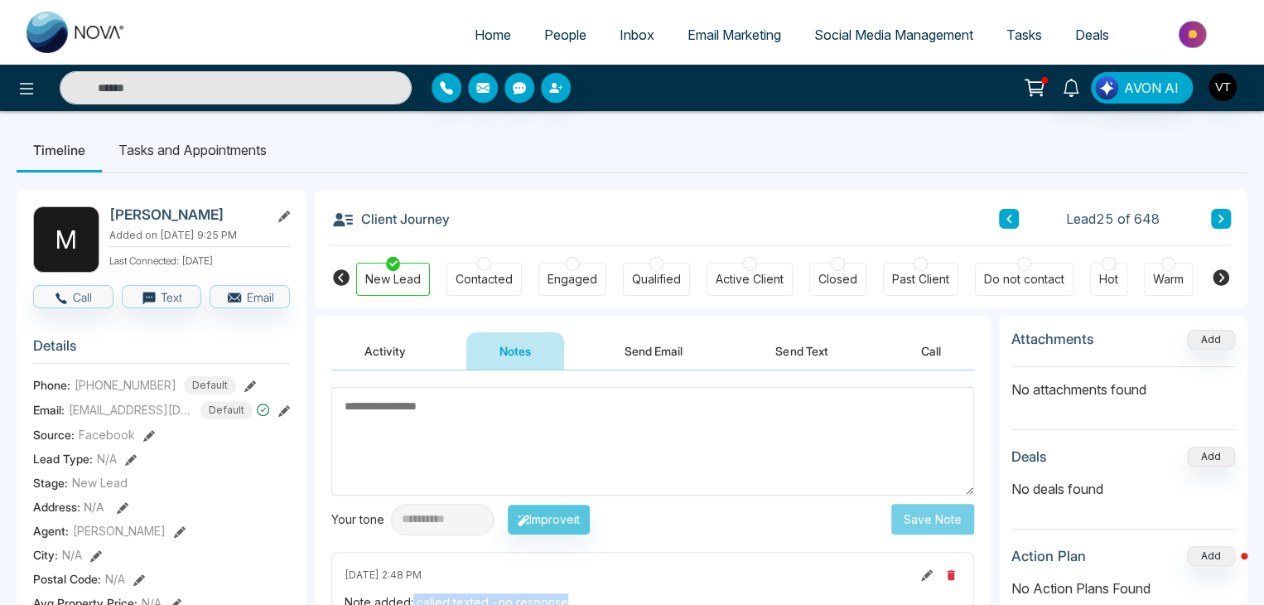
click at [1220, 220] on icon at bounding box center [1221, 219] width 5 height 8
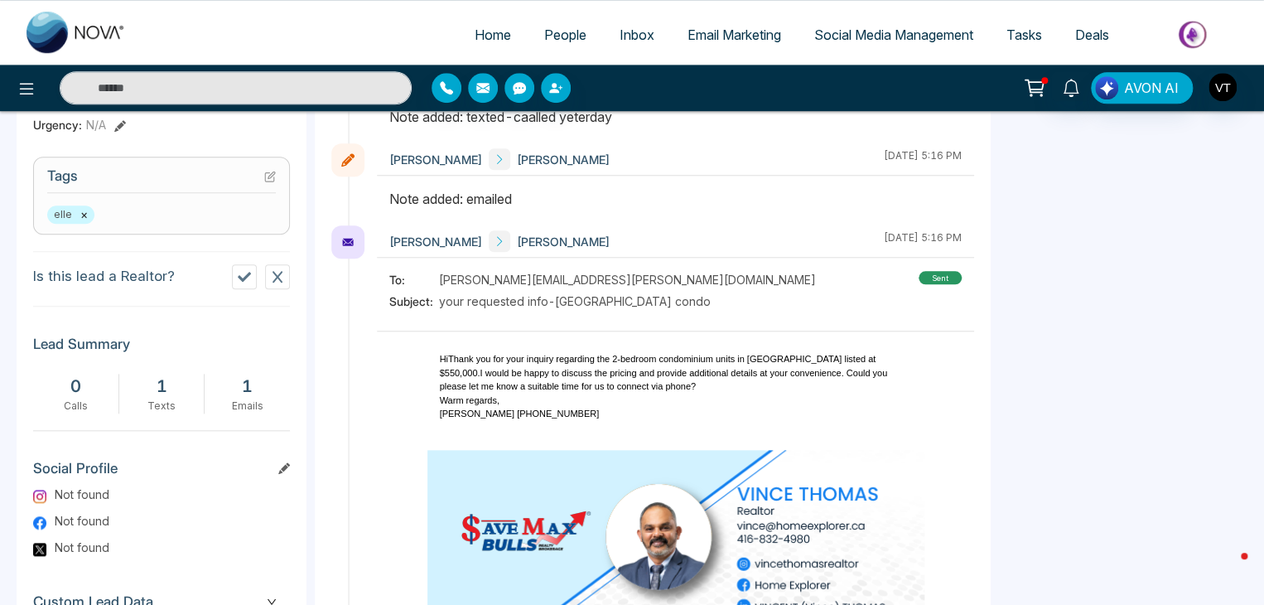
scroll to position [809, 0]
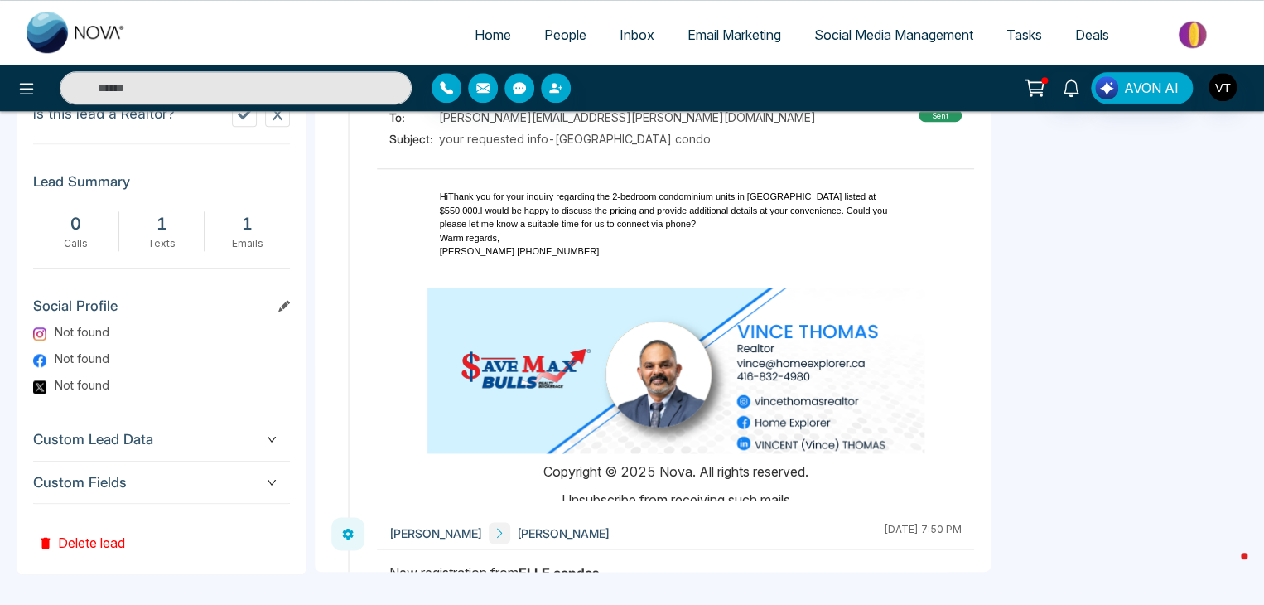
click at [97, 534] on button "Delete lead" at bounding box center [81, 531] width 97 height 54
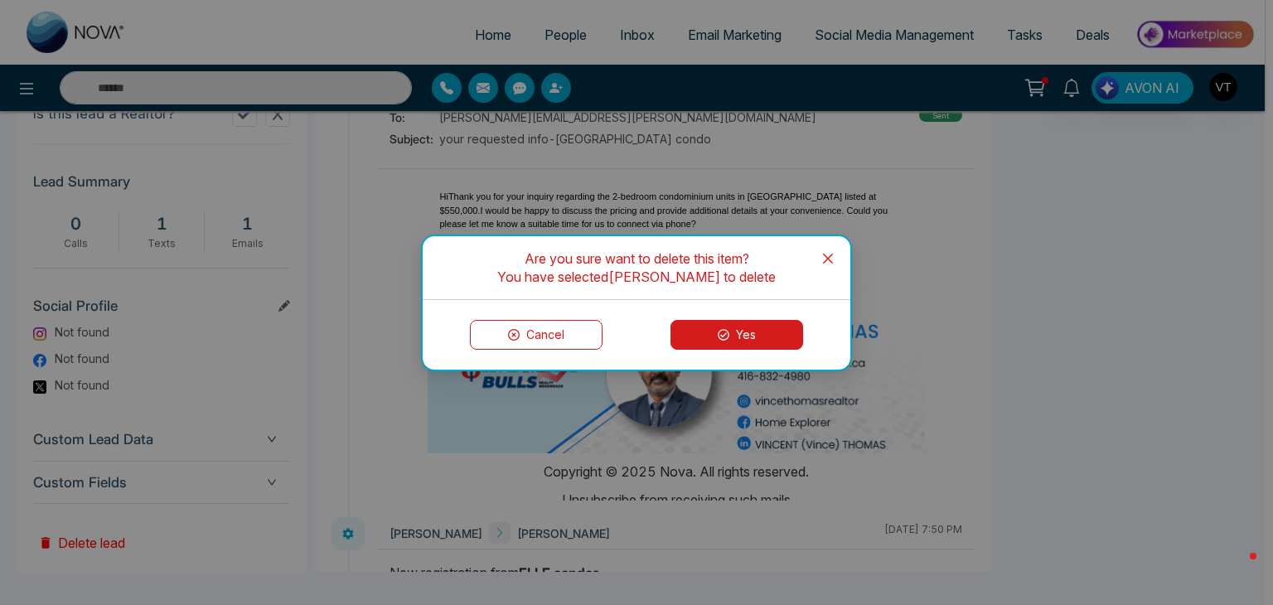
click at [749, 334] on button "Yes" at bounding box center [736, 335] width 133 height 30
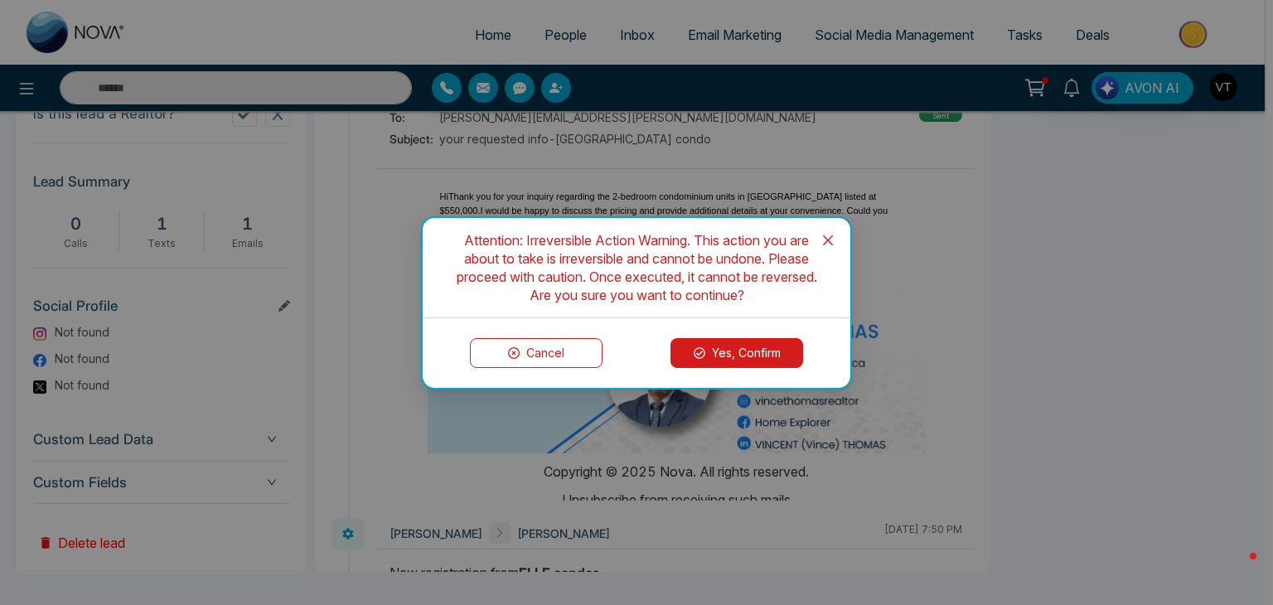
click at [736, 346] on button "Yes, Confirm" at bounding box center [736, 353] width 133 height 30
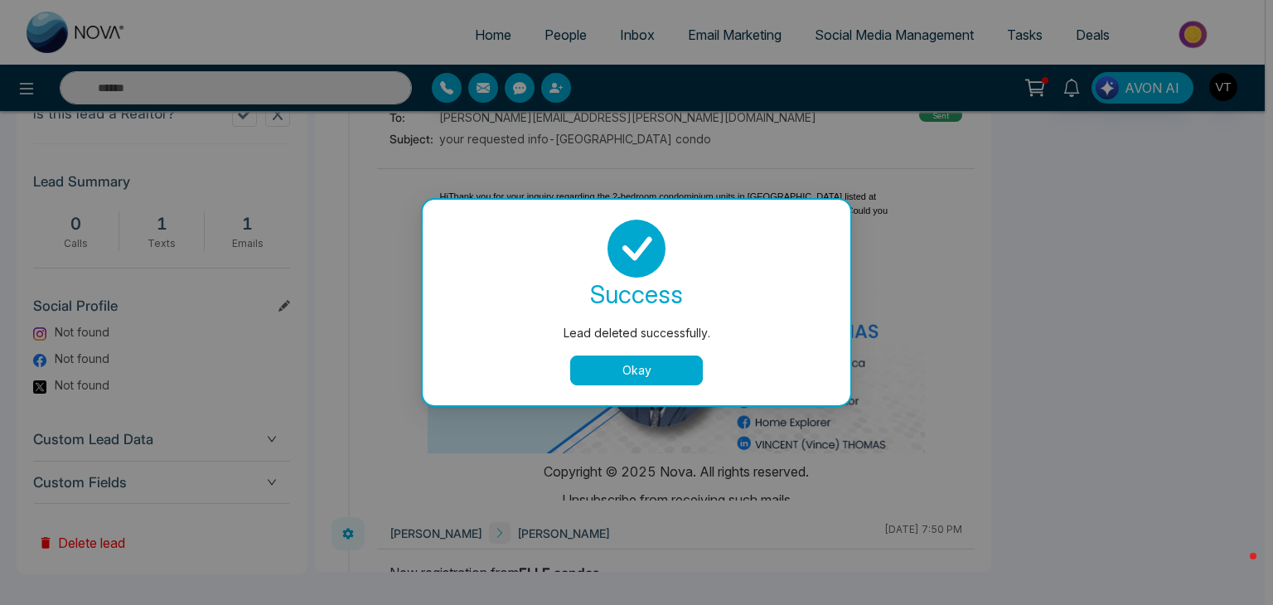
click at [683, 370] on button "Okay" at bounding box center [636, 370] width 133 height 30
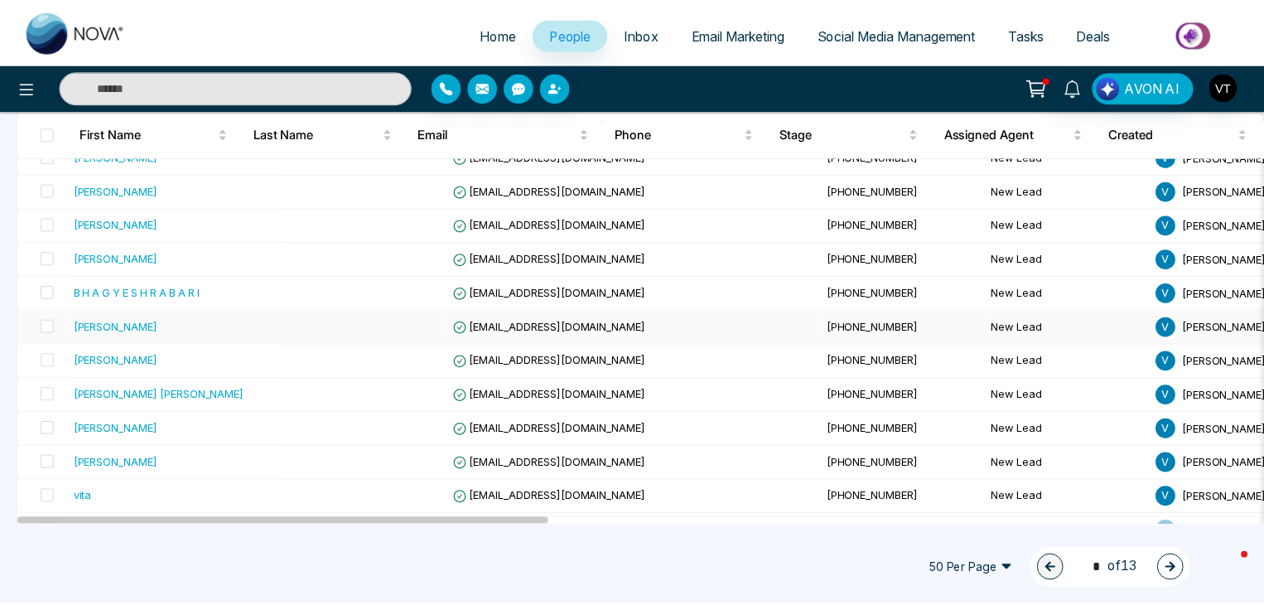
scroll to position [1160, 0]
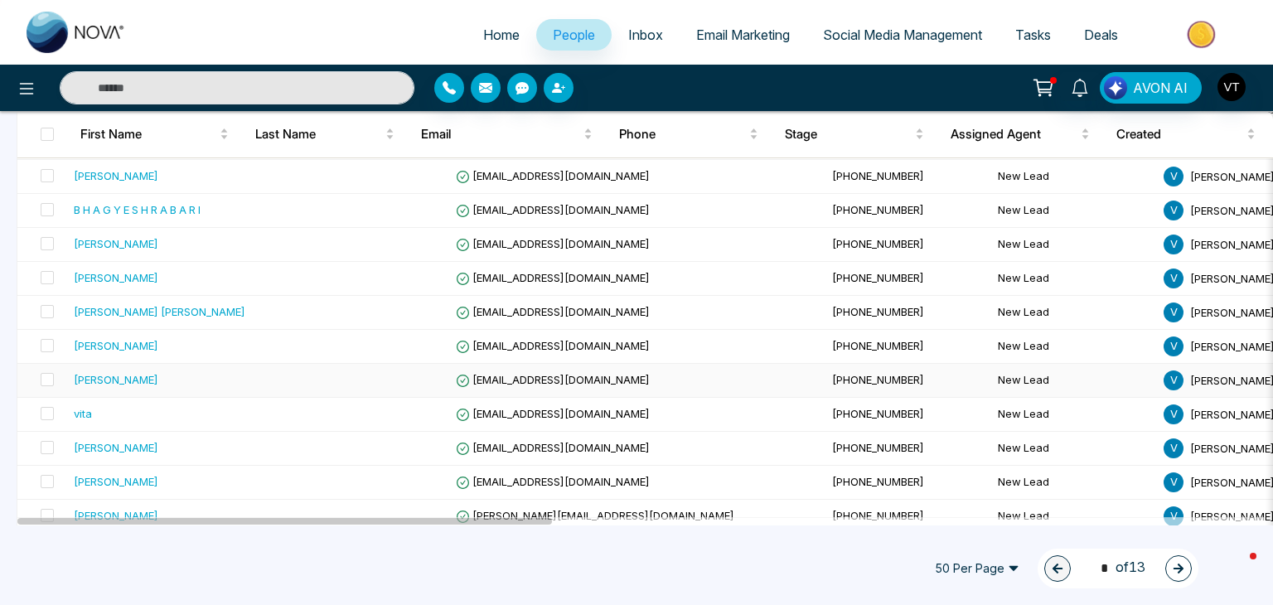
click at [109, 375] on div "[PERSON_NAME]" at bounding box center [116, 379] width 85 height 17
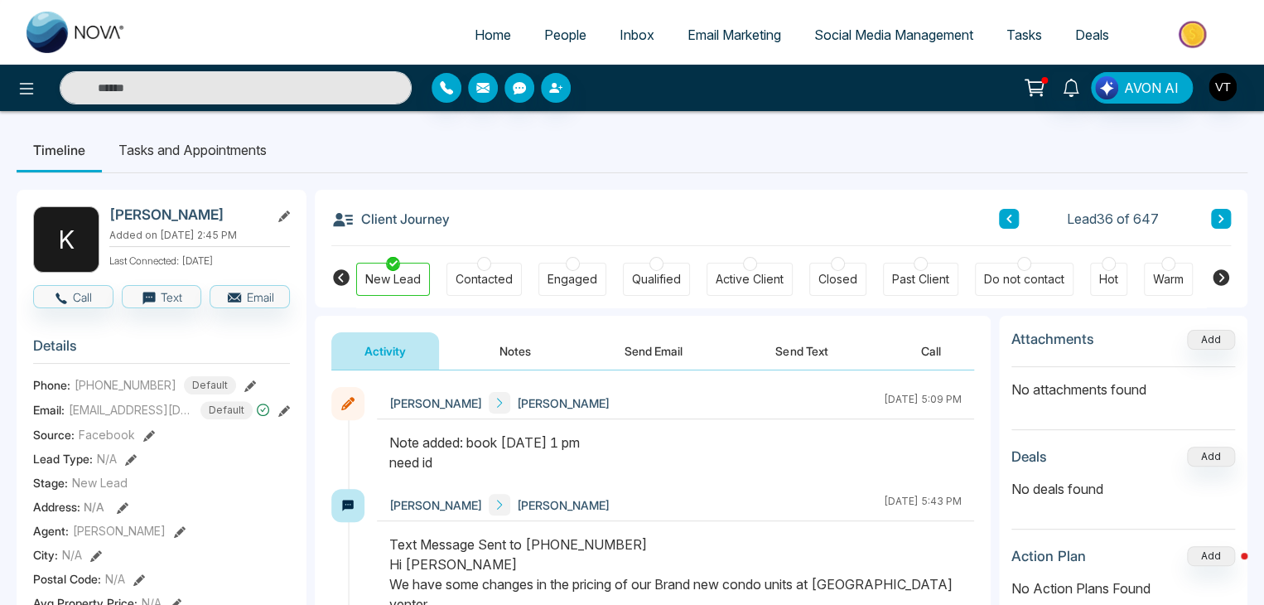
click at [1225, 220] on icon at bounding box center [1221, 219] width 8 height 10
